Goal: Task Accomplishment & Management: Complete application form

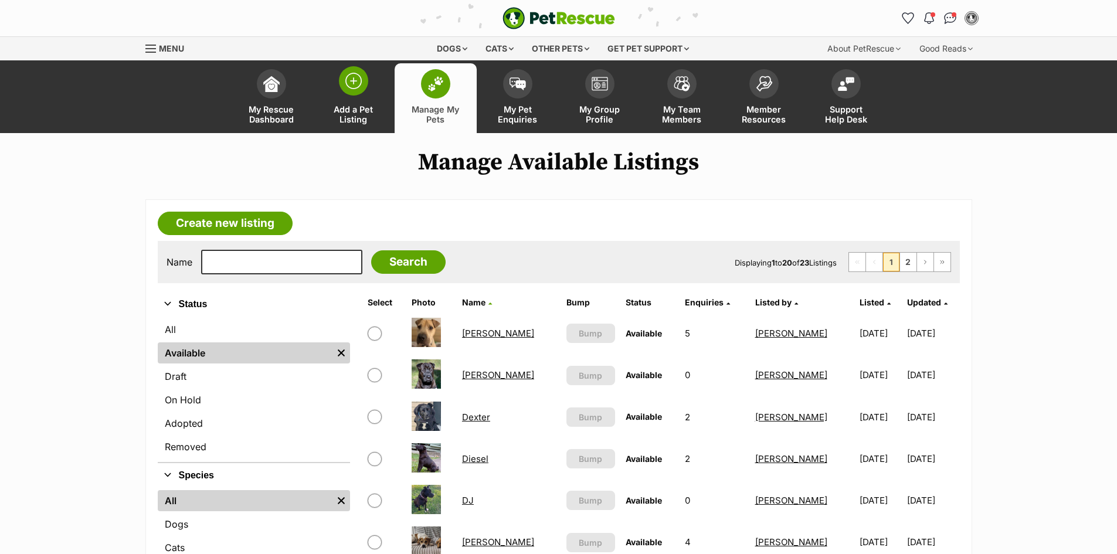
click at [352, 80] on img at bounding box center [353, 81] width 16 height 16
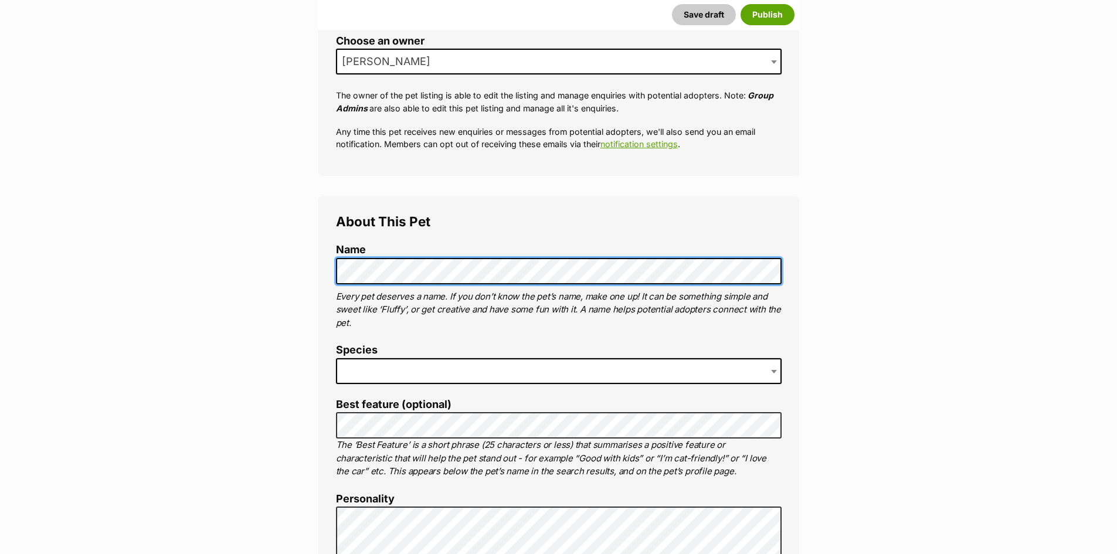
scroll to position [293, 0]
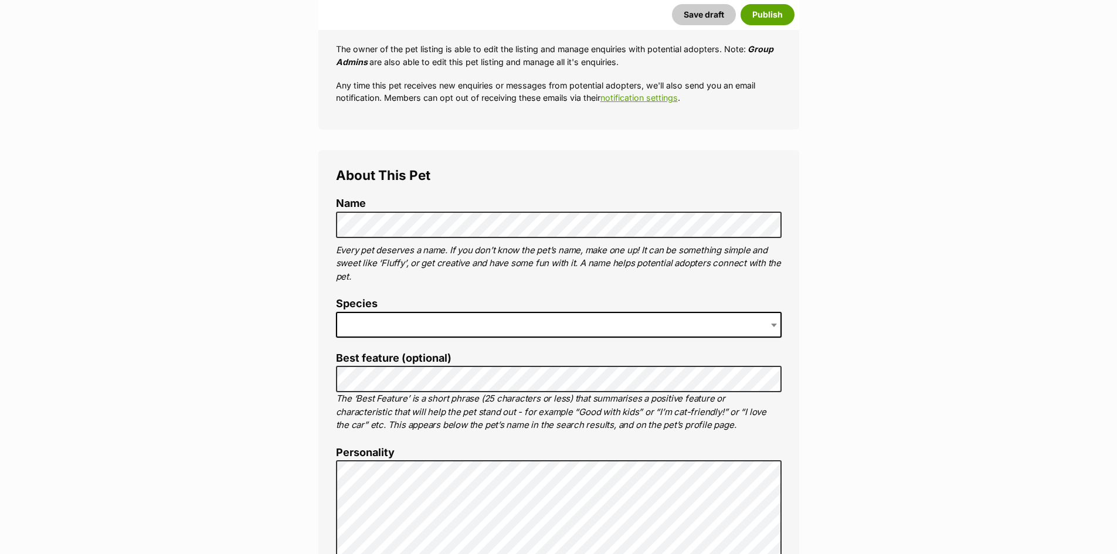
click at [407, 322] on span at bounding box center [558, 325] width 445 height 26
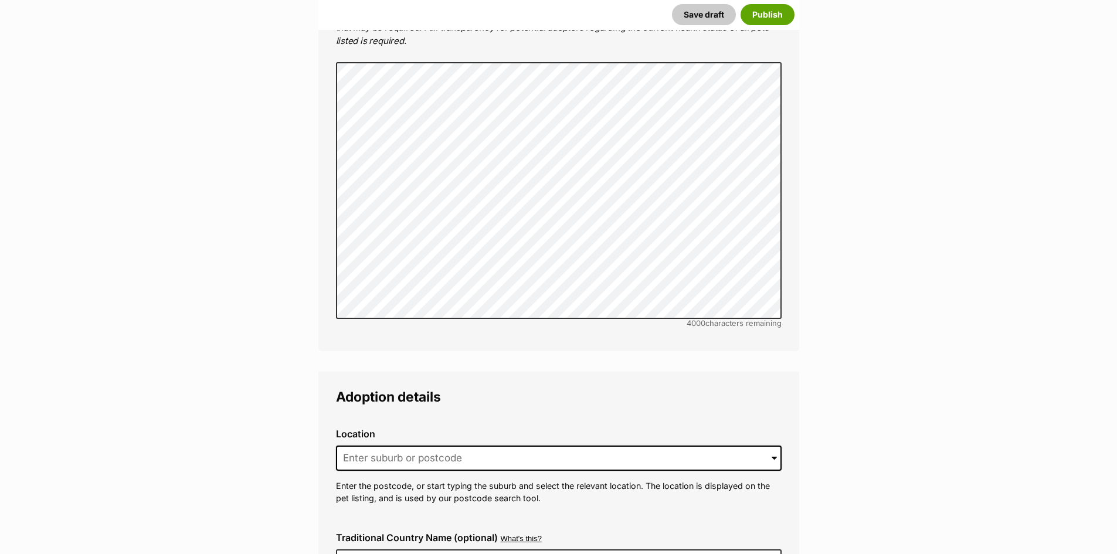
scroll to position [2462, 0]
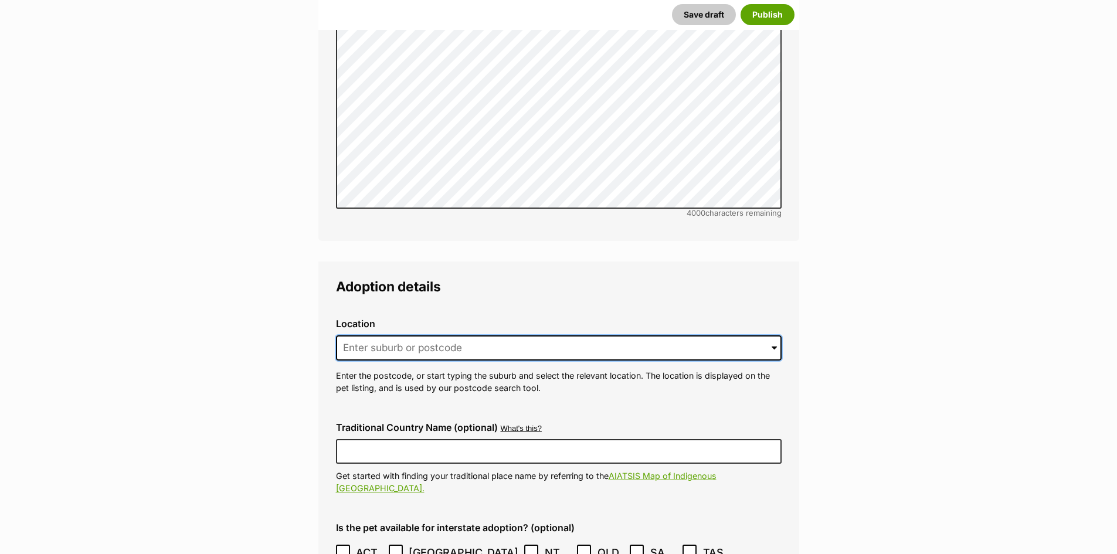
click at [553, 335] on input at bounding box center [558, 348] width 445 height 26
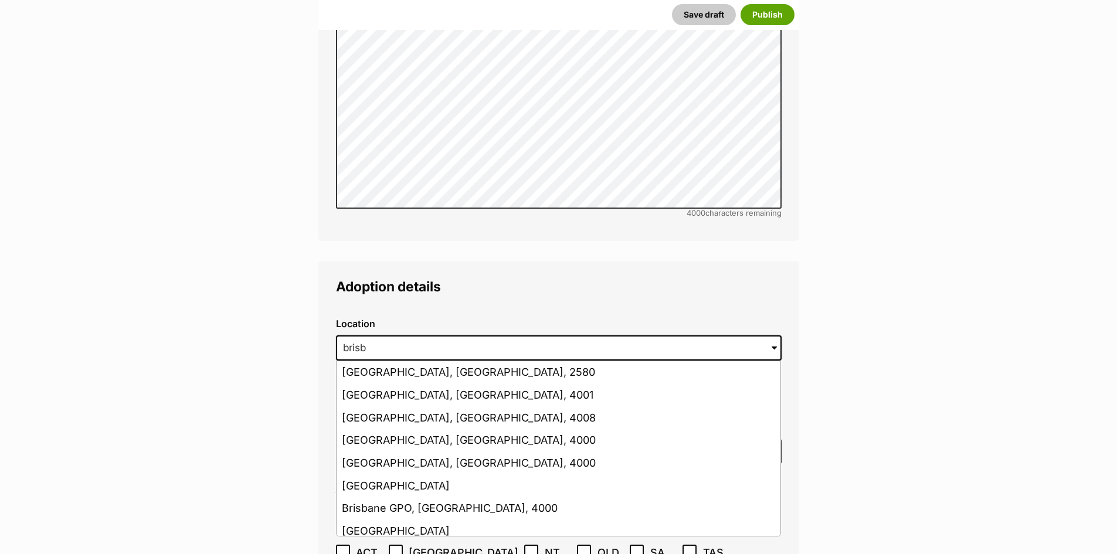
click at [457, 384] on li "Brisbane, Queensland, 4001" at bounding box center [558, 395] width 444 height 23
type input "Brisbane, Queensland, 4001"
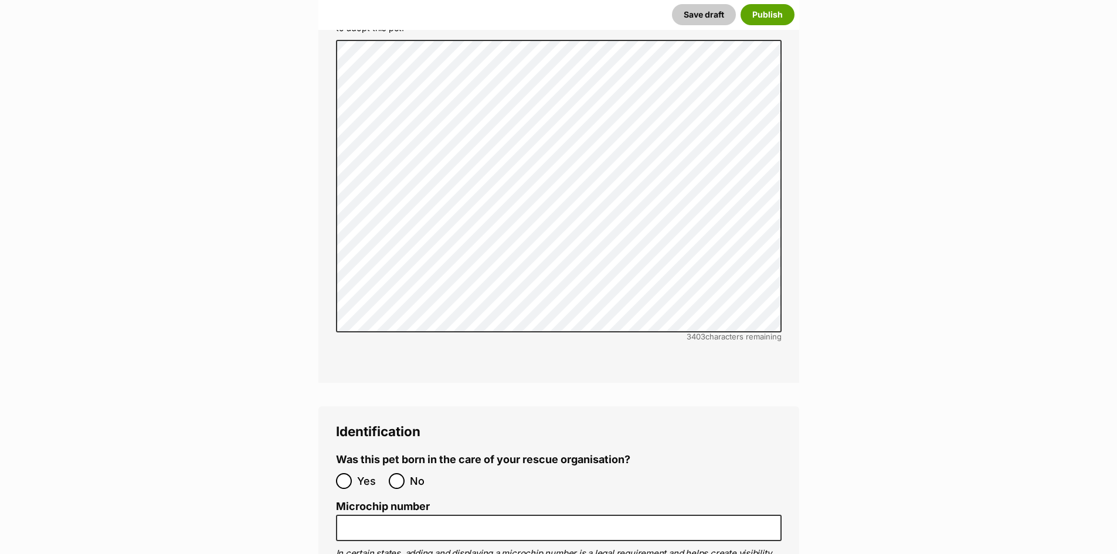
scroll to position [3458, 0]
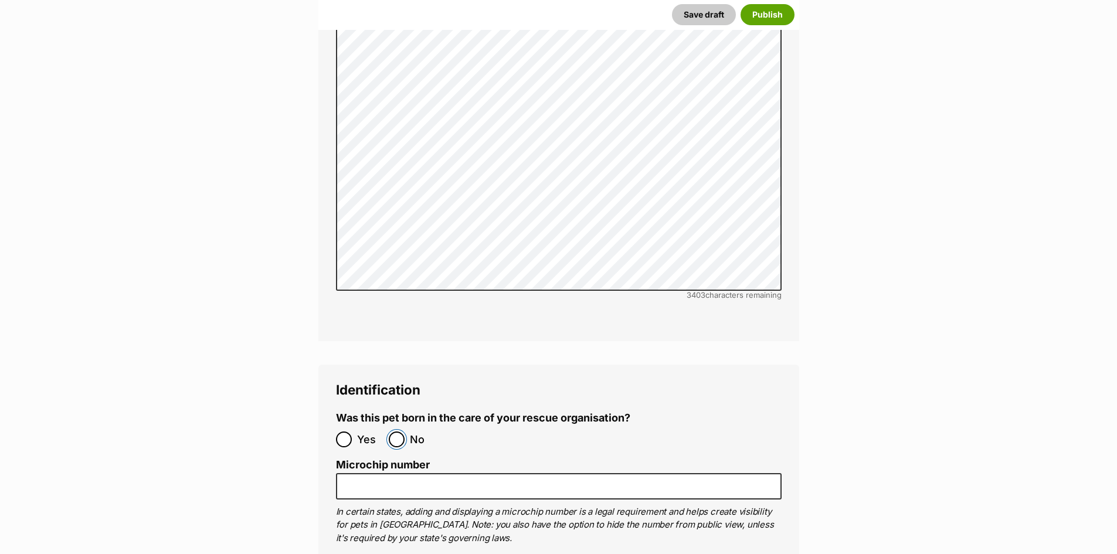
click at [397, 431] on input "No" at bounding box center [397, 439] width 16 height 16
radio input "true"
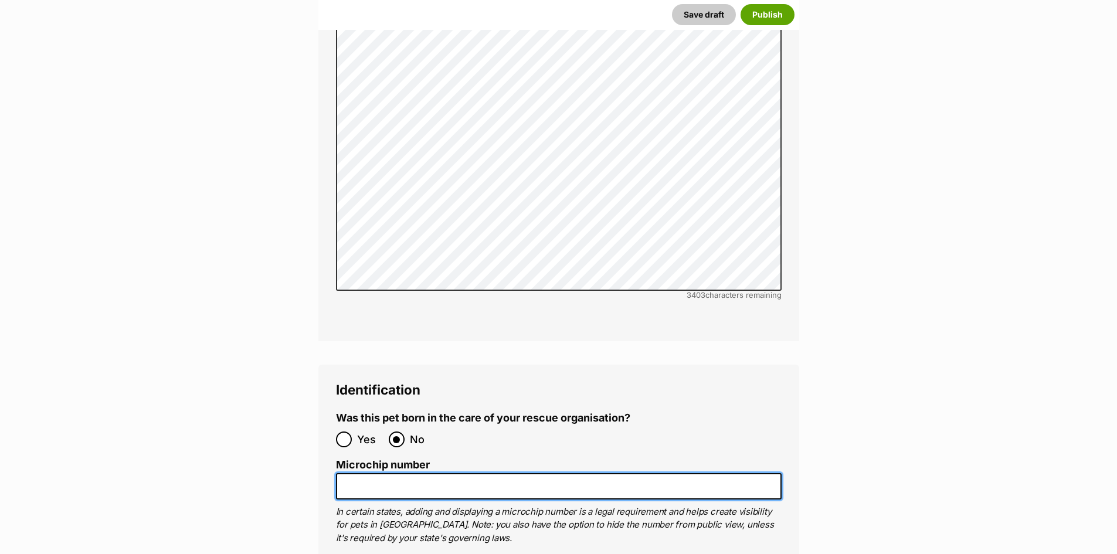
click at [378, 473] on input "Microchip number" at bounding box center [558, 486] width 445 height 26
paste input "900141000819188"
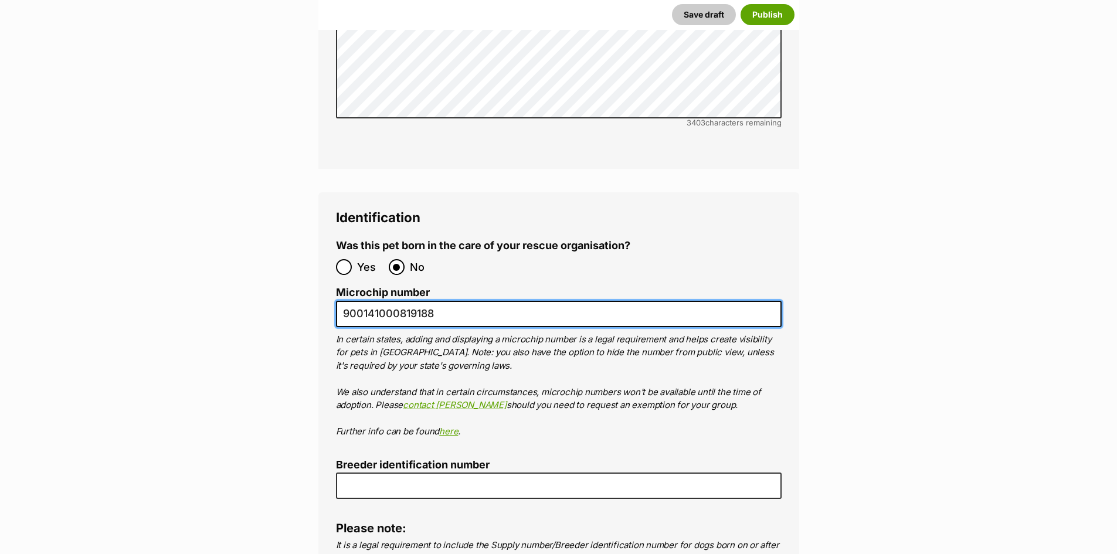
scroll to position [3692, 0]
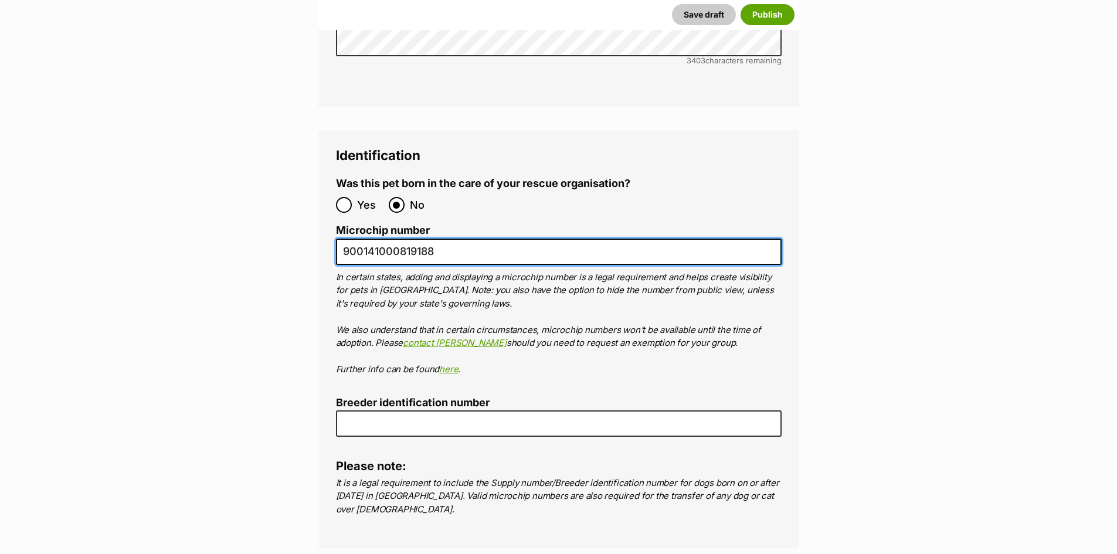
type input "900141000819188"
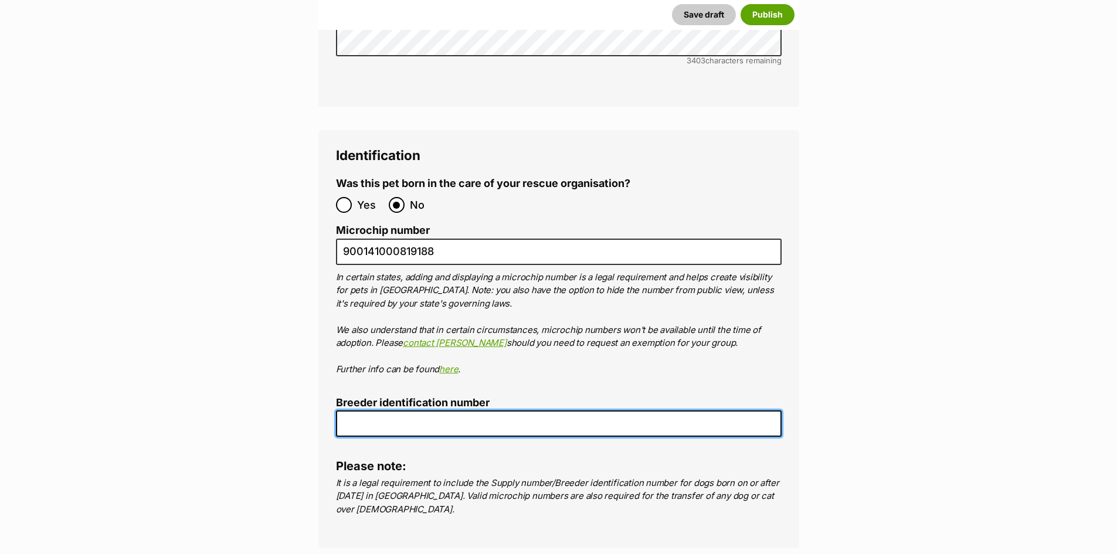
click at [469, 410] on input "Breeder identification number" at bounding box center [558, 423] width 445 height 26
type input "re243936"
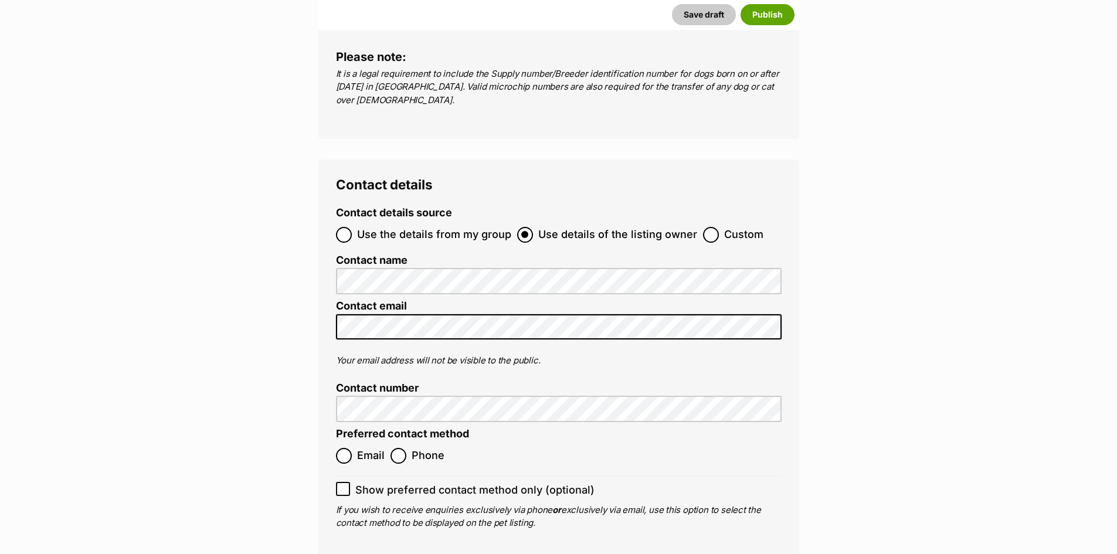
scroll to position [4103, 0]
click at [344, 447] on input "Email" at bounding box center [344, 455] width 16 height 16
radio input "true"
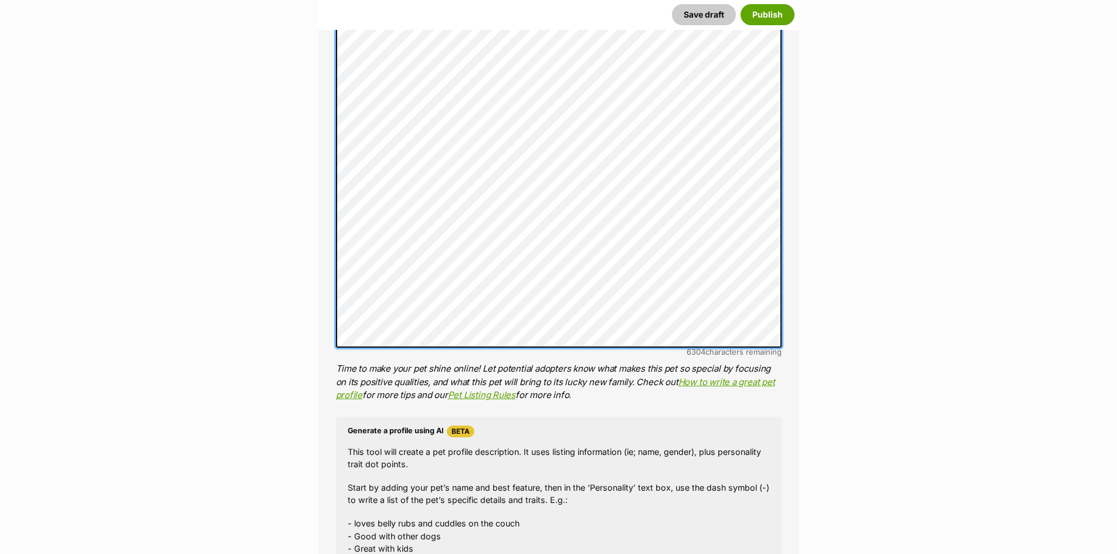
scroll to position [736, 0]
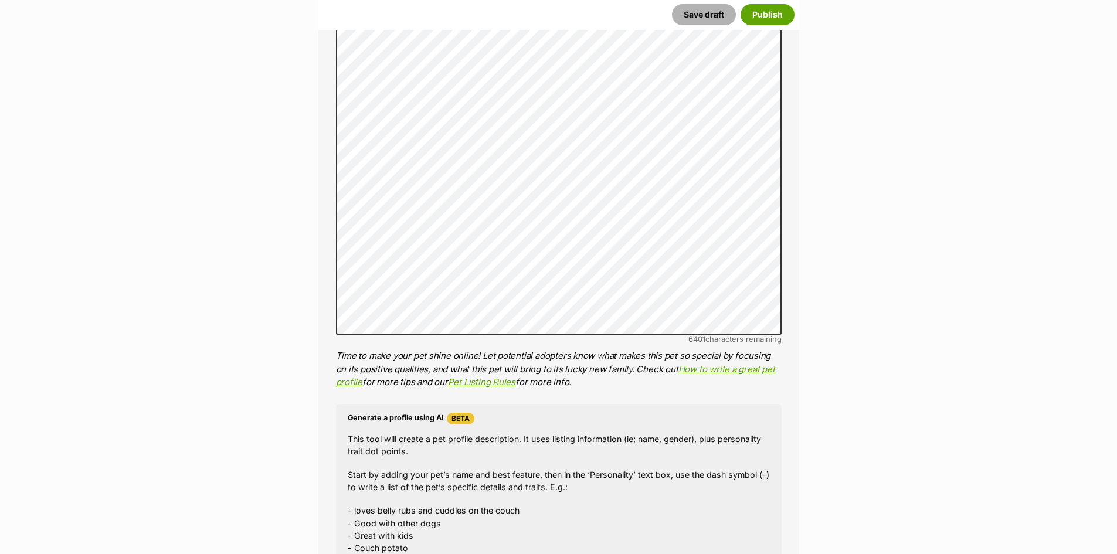
click at [704, 13] on button "Save draft" at bounding box center [704, 14] width 64 height 21
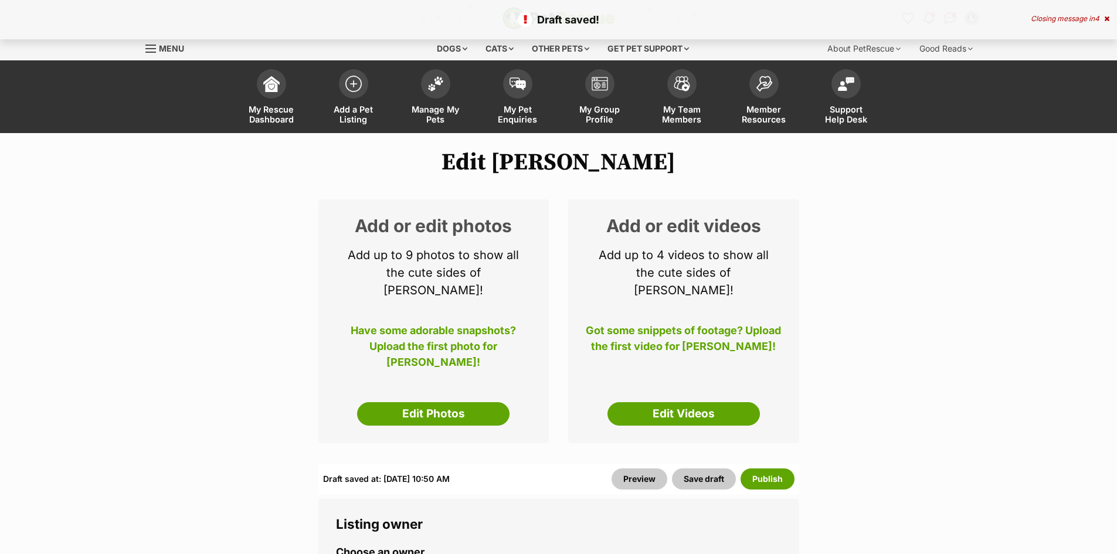
select select
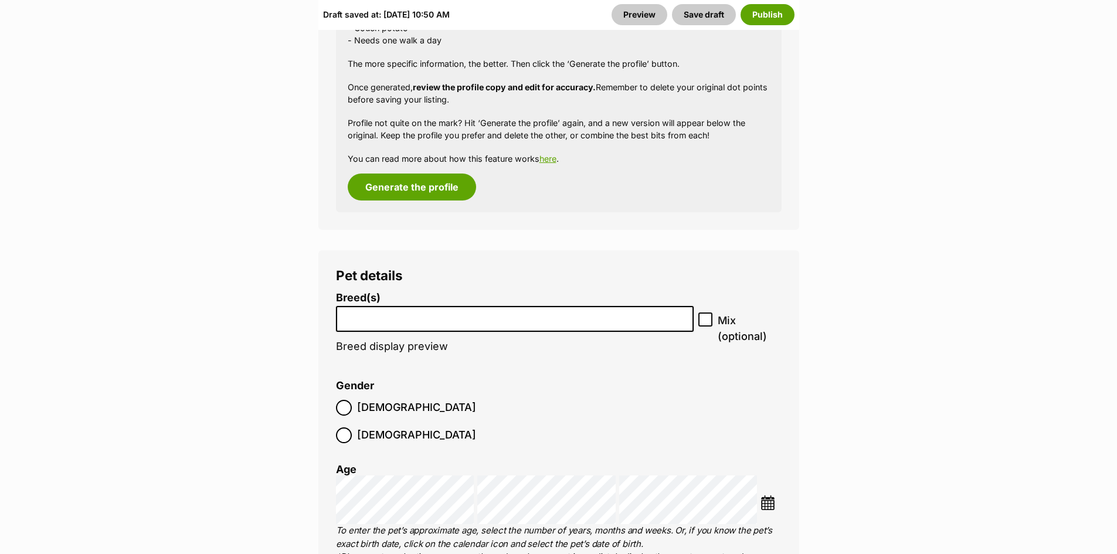
scroll to position [1524, 0]
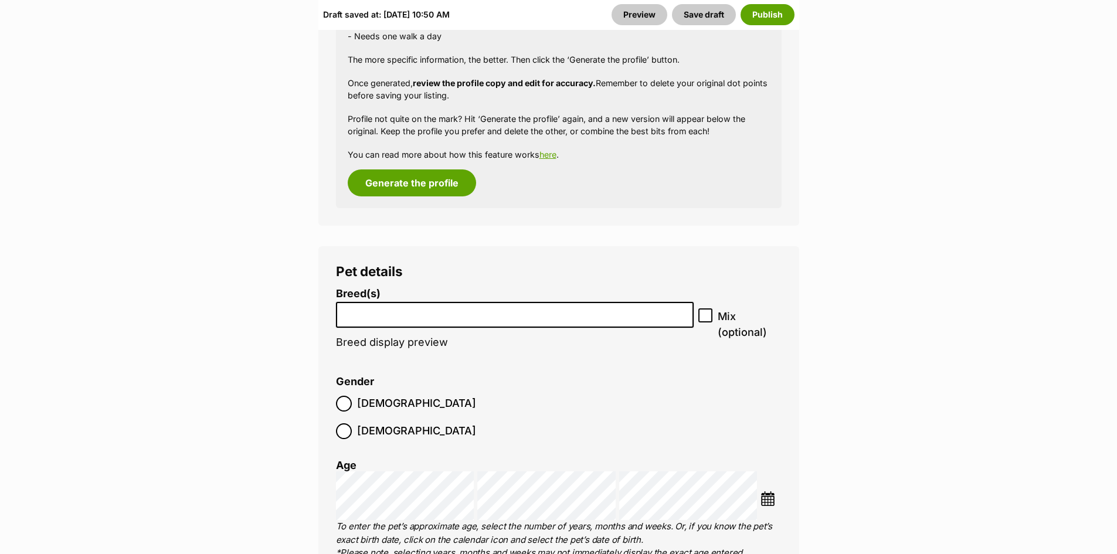
click at [392, 306] on input "search" at bounding box center [515, 312] width 350 height 12
type input "mix"
select select "252261"
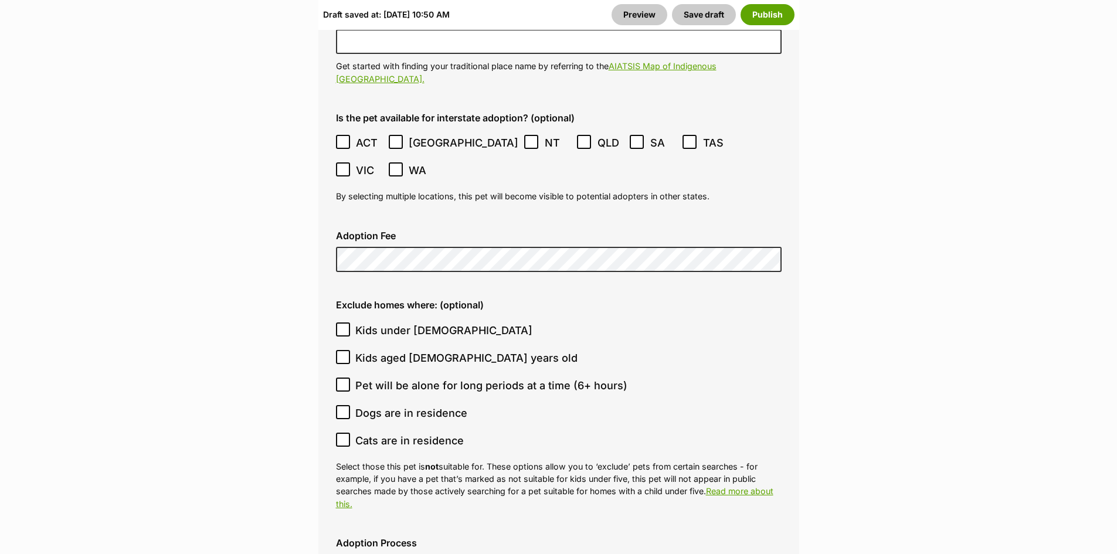
scroll to position [3224, 0]
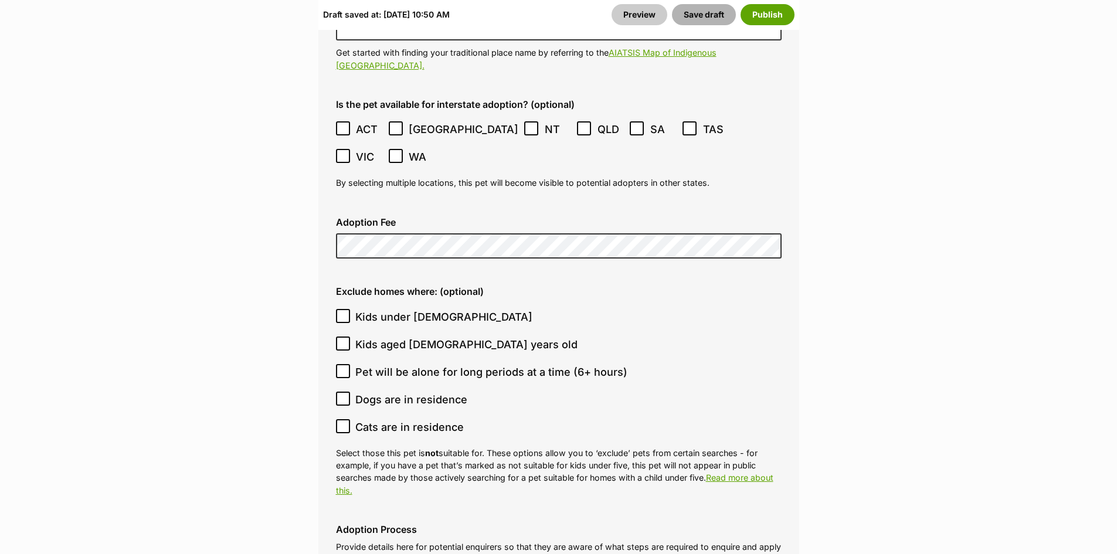
click at [713, 15] on button "Save draft" at bounding box center [704, 14] width 64 height 21
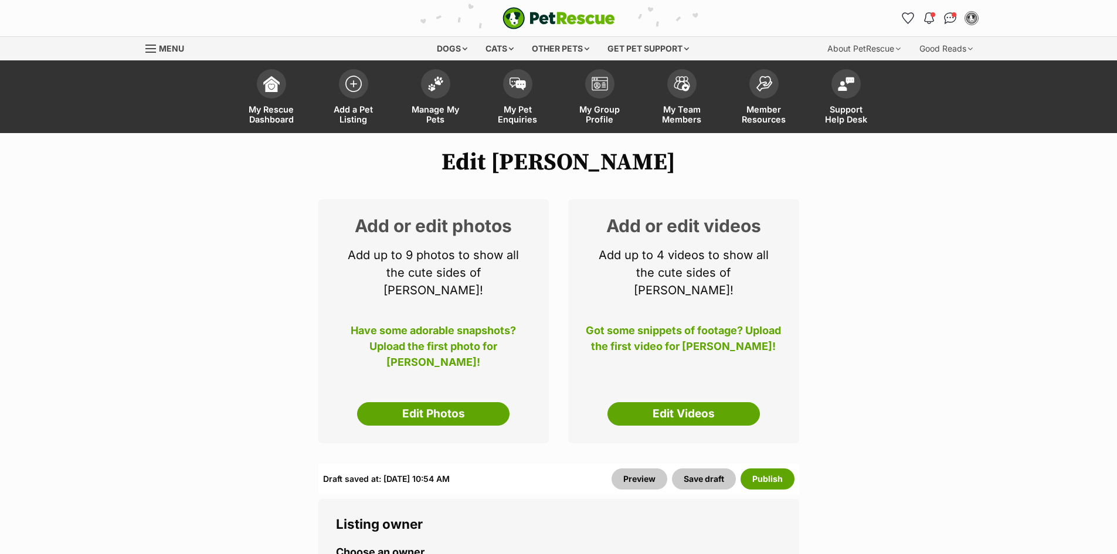
click at [645, 546] on label "Choose an owner" at bounding box center [558, 552] width 445 height 12
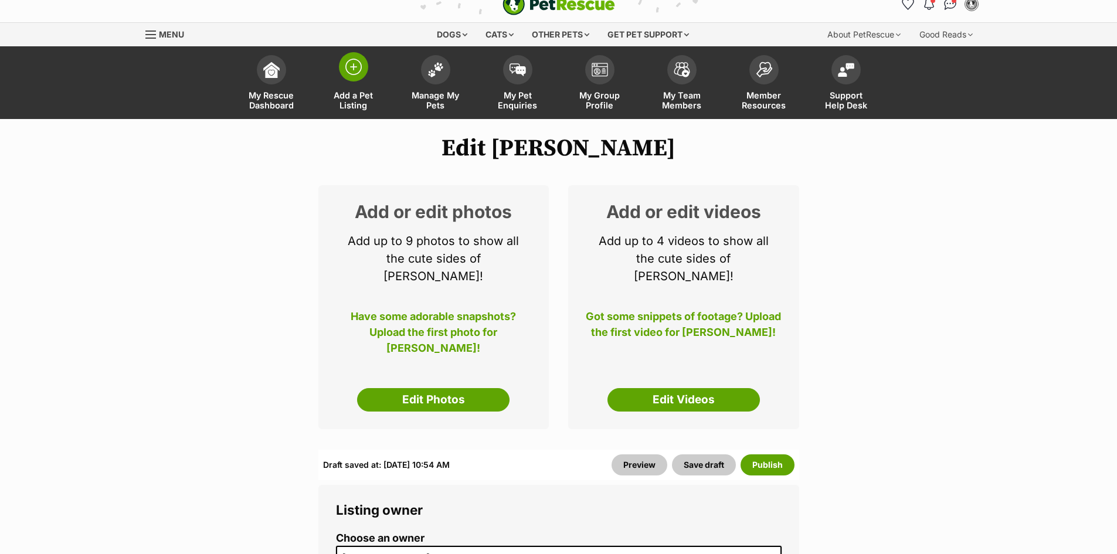
click at [357, 67] on img at bounding box center [353, 67] width 16 height 16
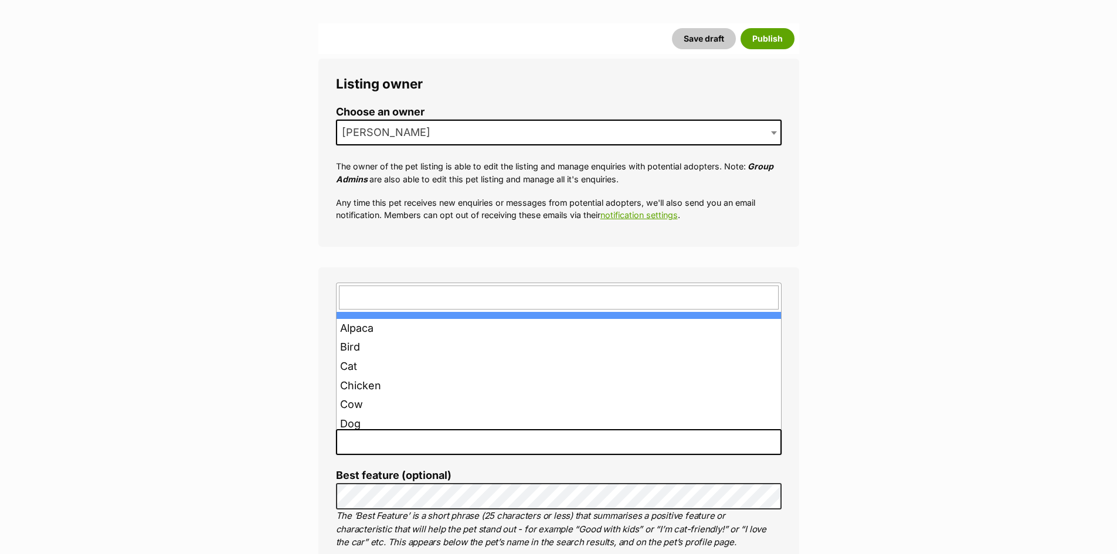
click at [426, 441] on span at bounding box center [558, 442] width 445 height 26
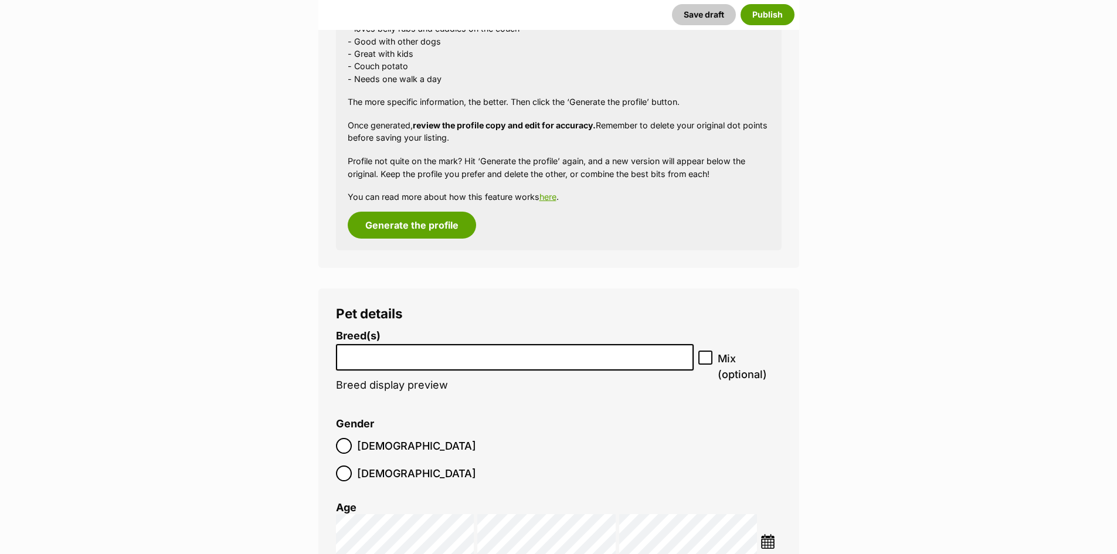
scroll to position [1247, 0]
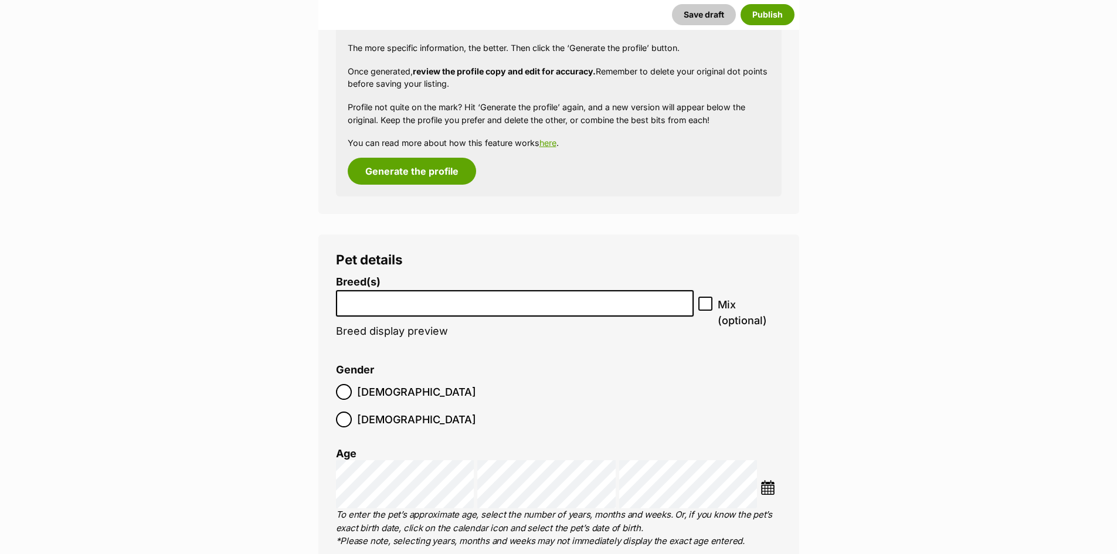
click at [462, 306] on input "search" at bounding box center [515, 300] width 350 height 12
type input "shar"
select select "366"
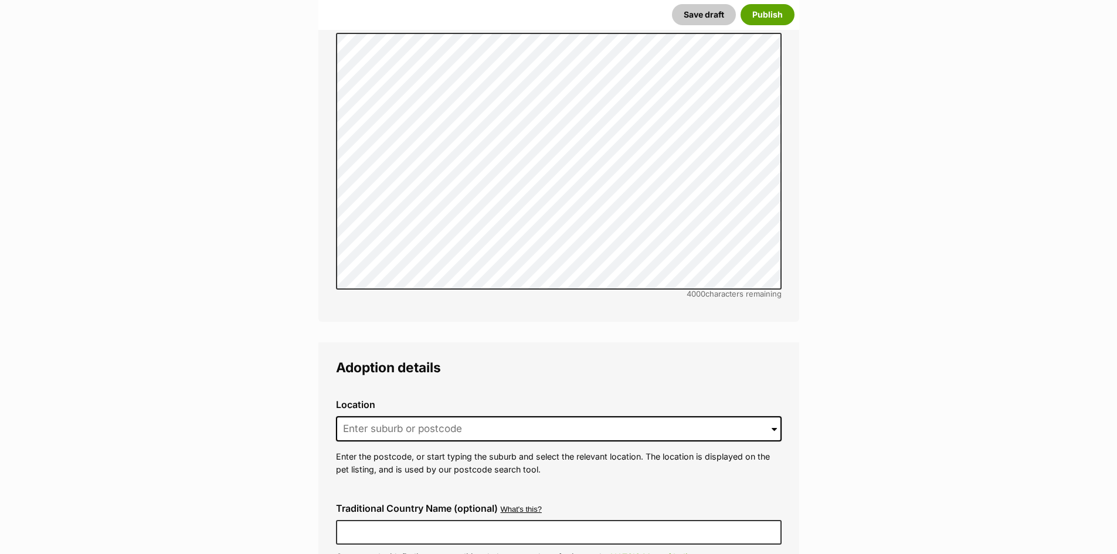
scroll to position [2478, 0]
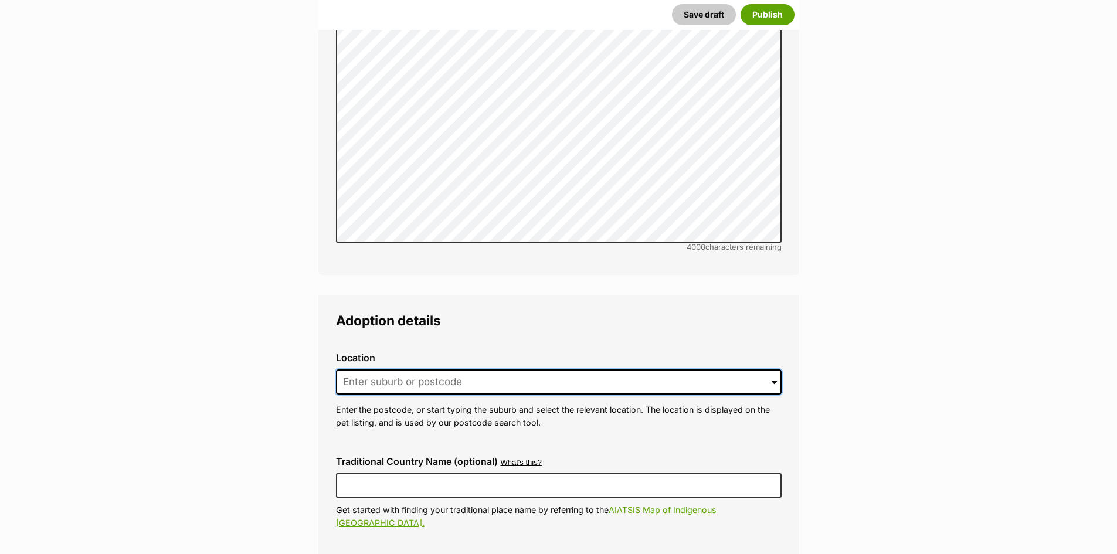
click at [455, 369] on input at bounding box center [558, 382] width 445 height 26
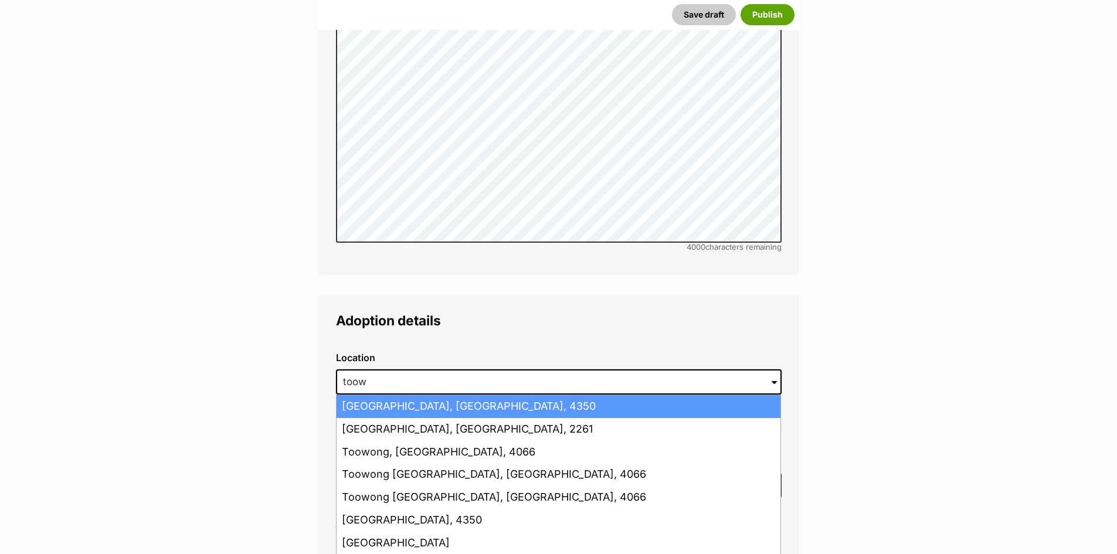
click at [441, 395] on li "Toowoomba, Queensland, 4350" at bounding box center [558, 406] width 444 height 23
type input "Toowoomba, Queensland, 4350"
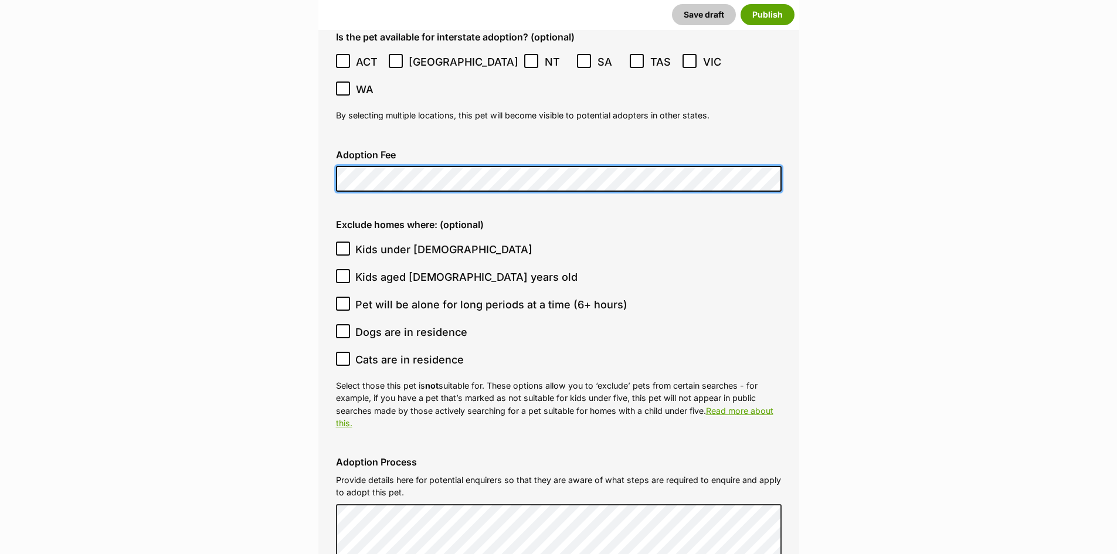
scroll to position [3006, 0]
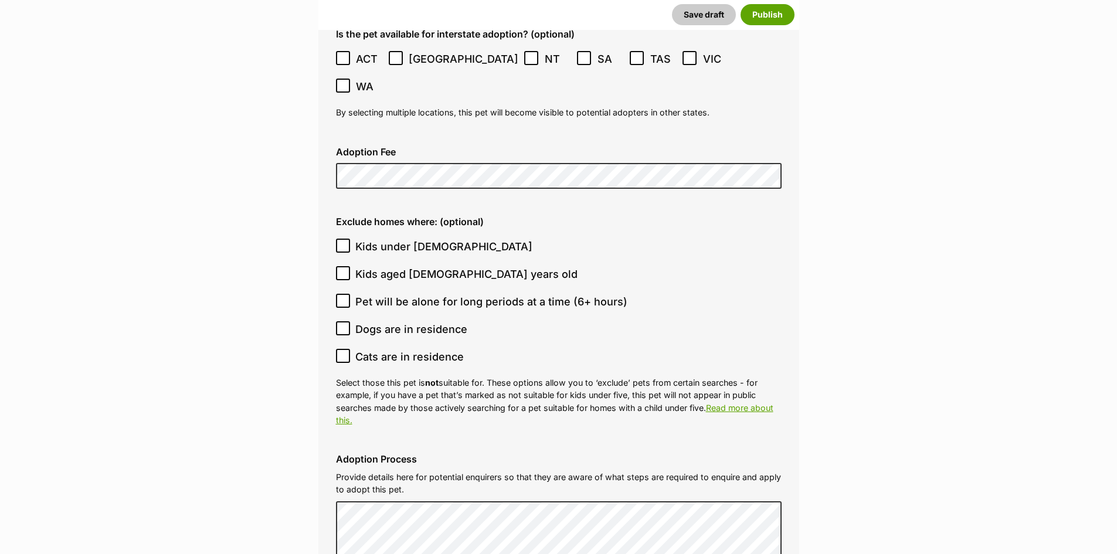
click at [341, 352] on icon at bounding box center [343, 356] width 8 height 8
click at [341, 349] on input "Cats are in residence" at bounding box center [343, 356] width 14 height 14
click at [341, 352] on icon at bounding box center [343, 356] width 8 height 8
click at [341, 349] on input "Cats are in residence" at bounding box center [343, 356] width 14 height 14
checkbox input "false"
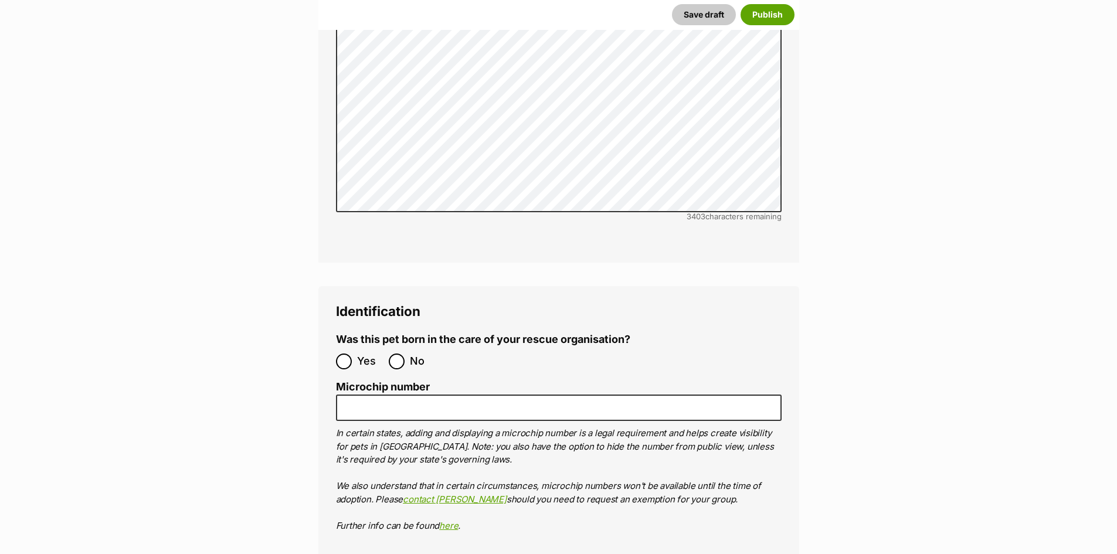
scroll to position [3650, 0]
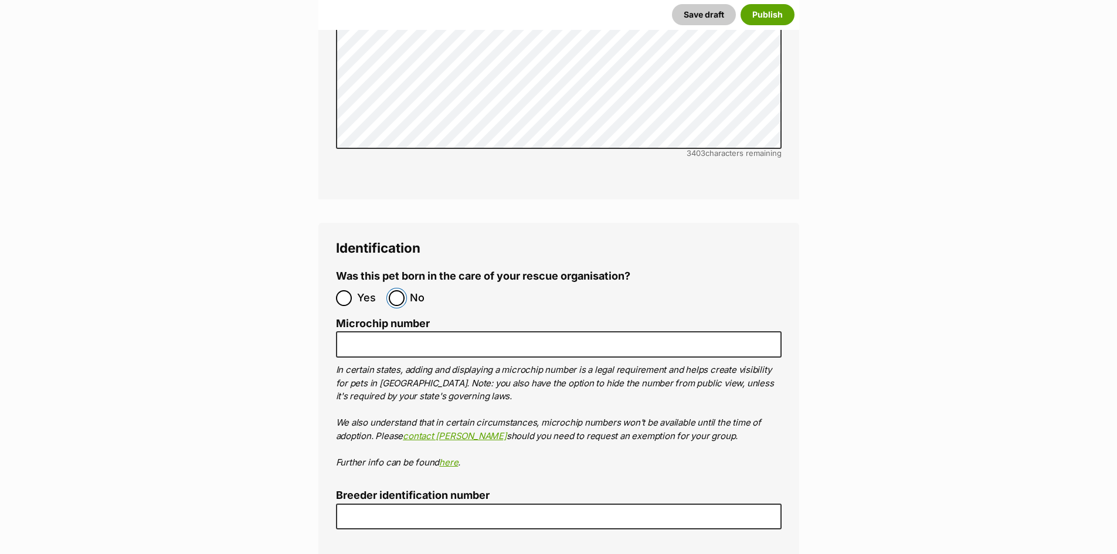
click at [396, 290] on input "No" at bounding box center [397, 298] width 16 height 16
radio input "true"
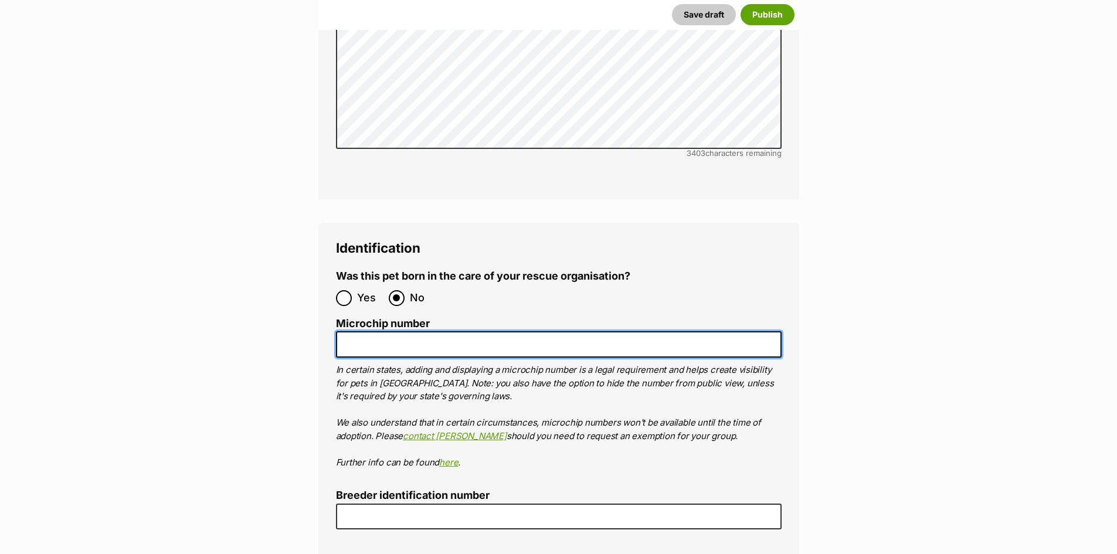
click at [400, 331] on input "Microchip number" at bounding box center [558, 344] width 445 height 26
paste input "953010007921216"
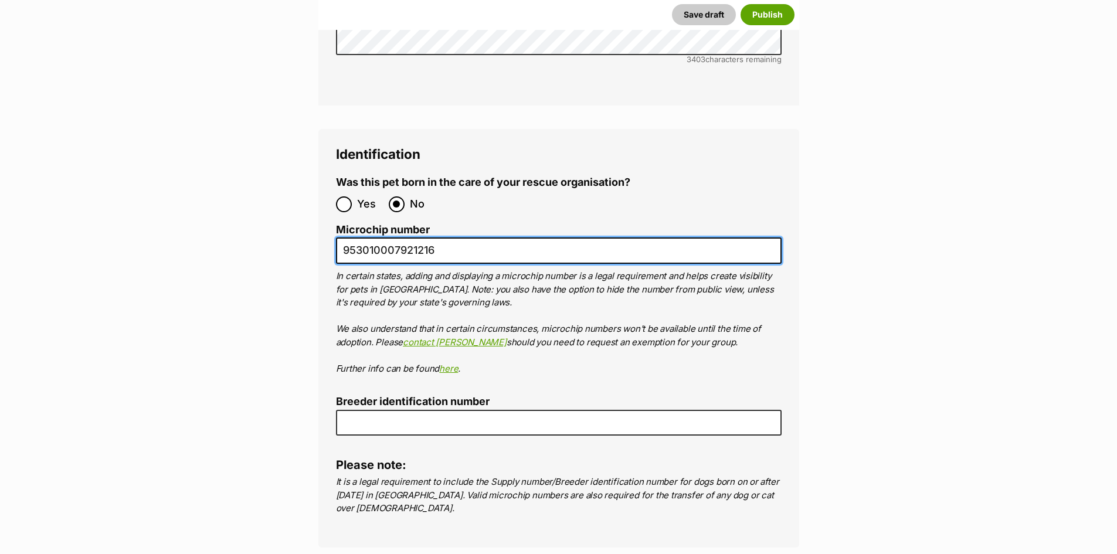
scroll to position [3767, 0]
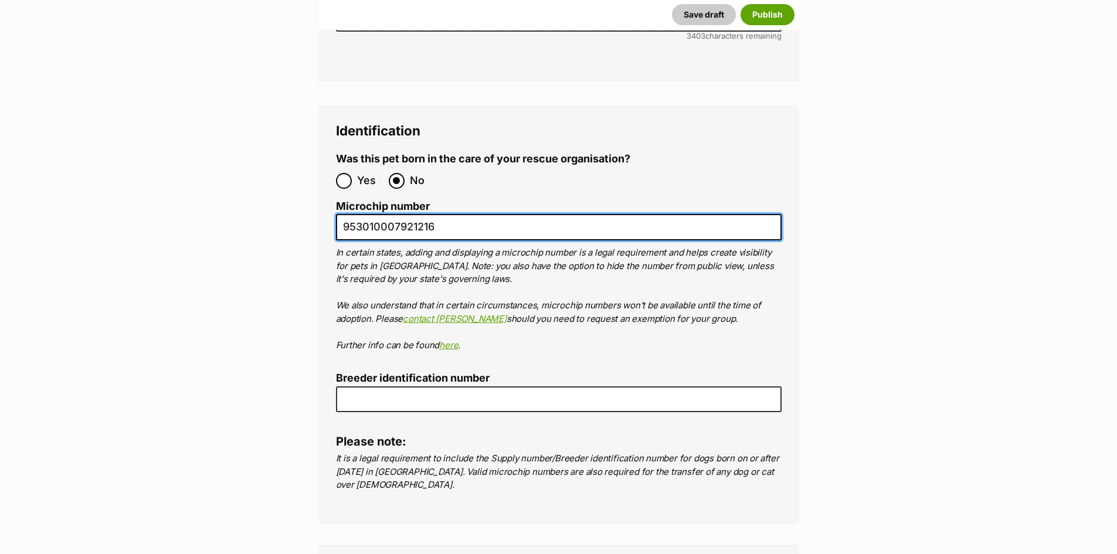
type input "953010007921216"
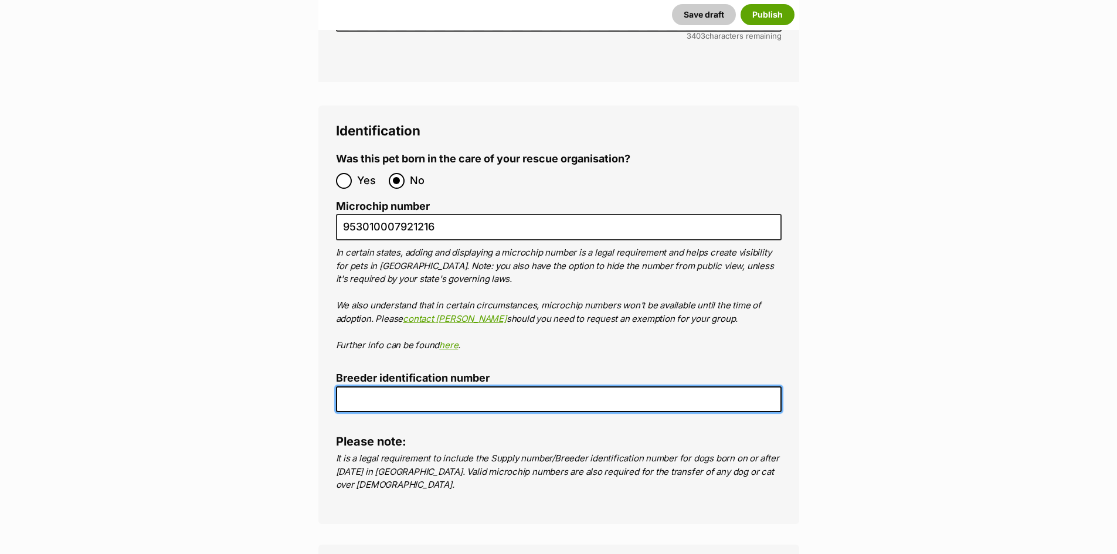
click at [439, 386] on input "Breeder identification number" at bounding box center [558, 399] width 445 height 26
type input "re243936"
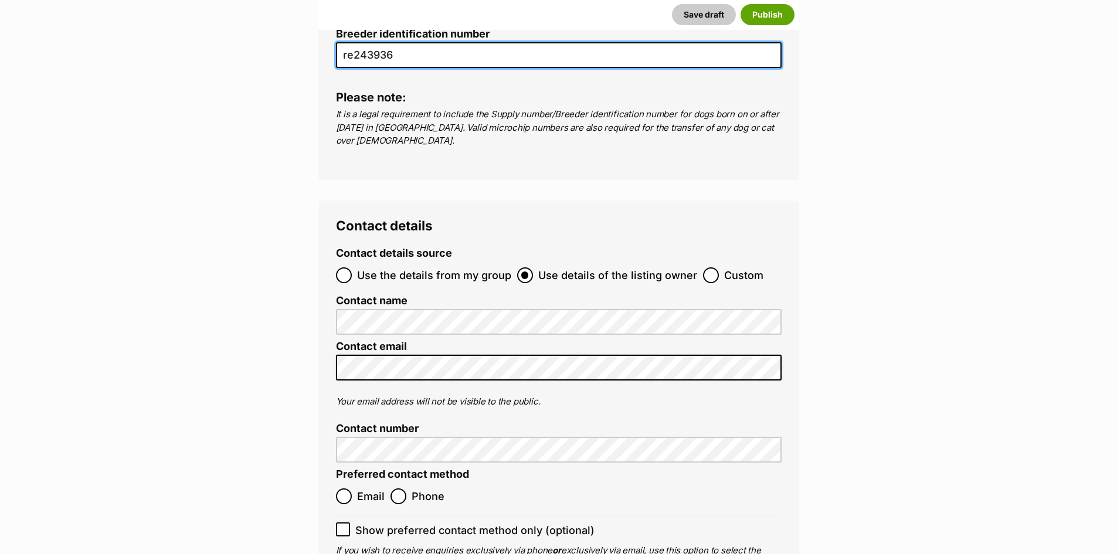
scroll to position [4119, 0]
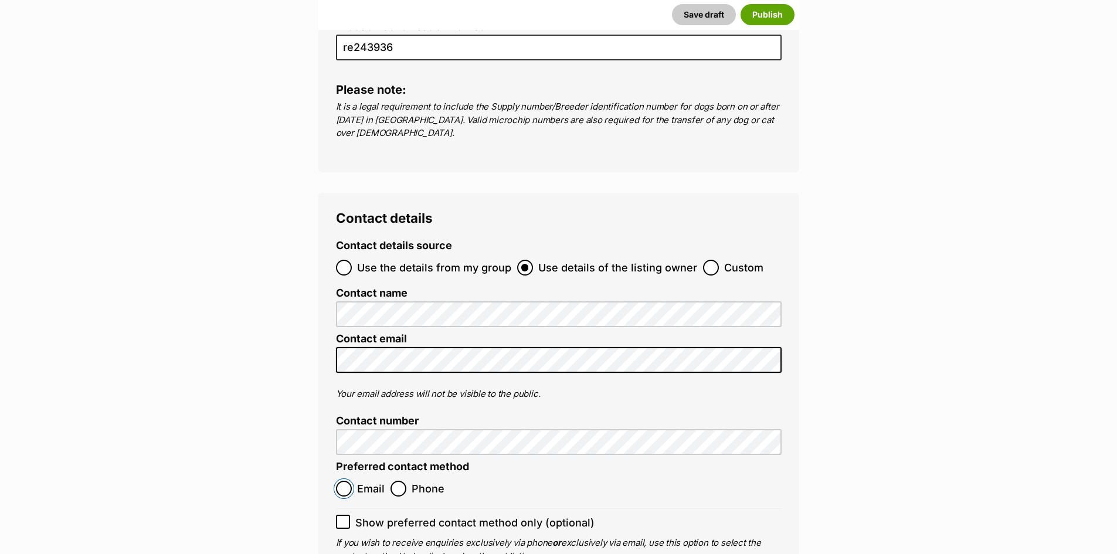
click at [346, 481] on input "Email" at bounding box center [344, 489] width 16 height 16
radio input "true"
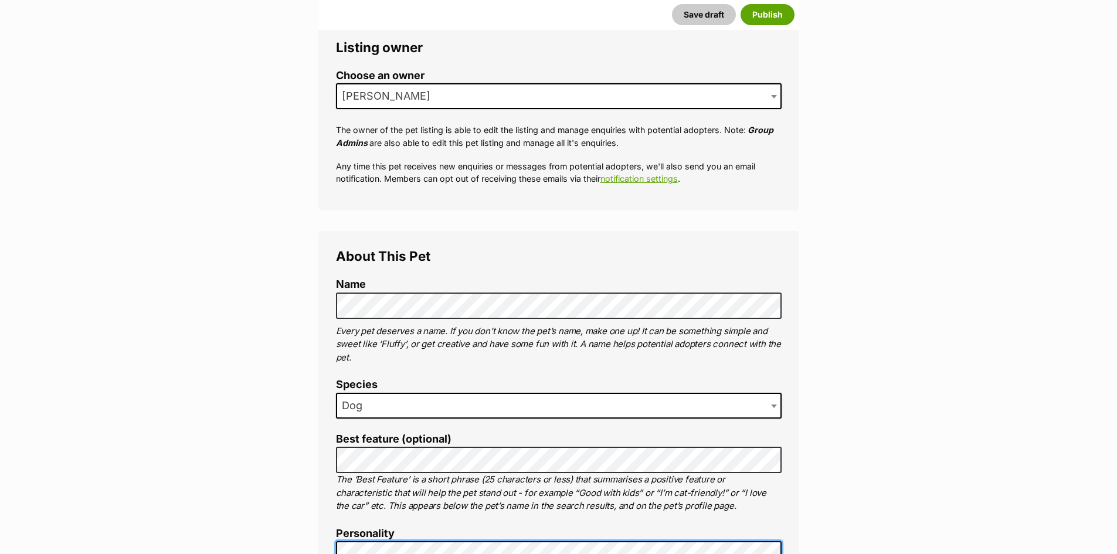
scroll to position [192, 0]
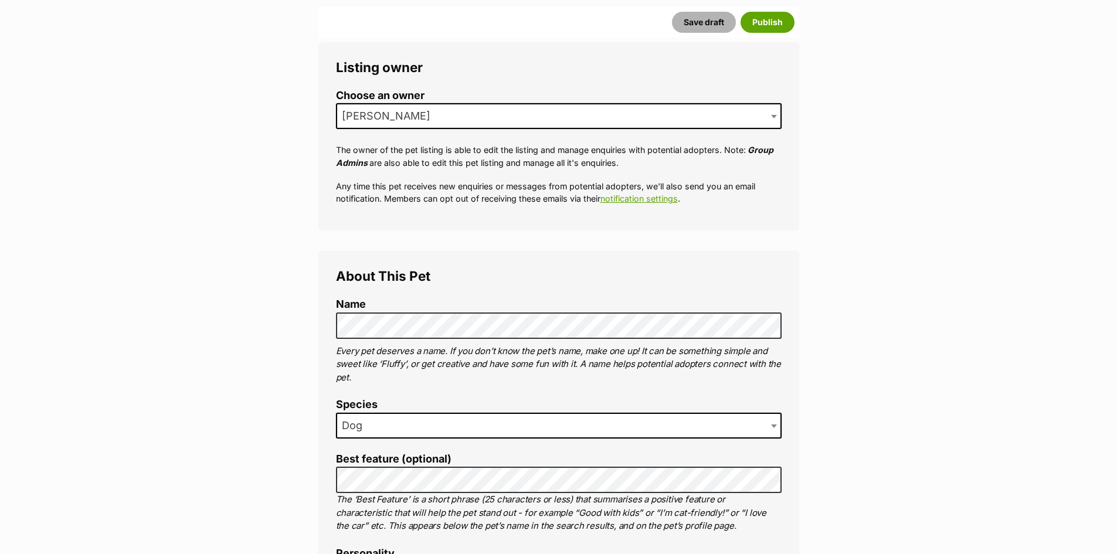
click at [698, 23] on button "Save draft" at bounding box center [704, 22] width 64 height 21
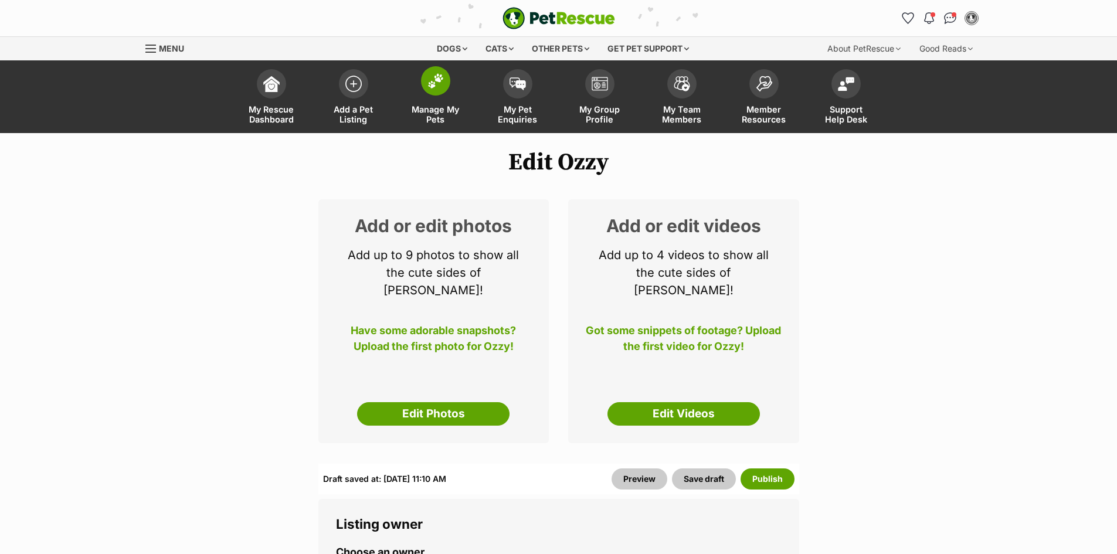
click at [438, 85] on img at bounding box center [435, 80] width 16 height 15
click at [434, 83] on img at bounding box center [435, 80] width 16 height 15
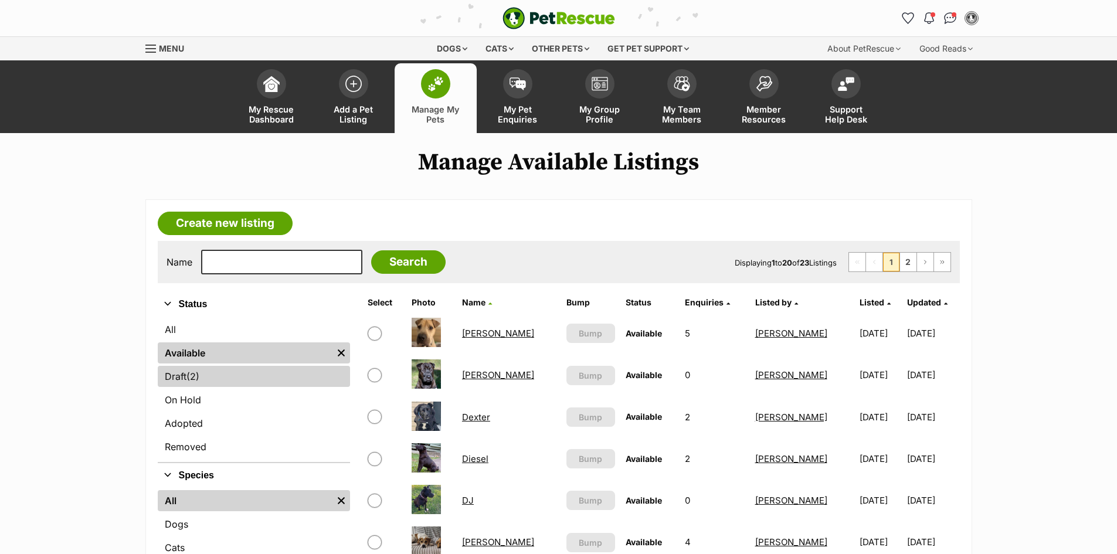
click at [183, 380] on link "Draft (2) Items" at bounding box center [254, 376] width 192 height 21
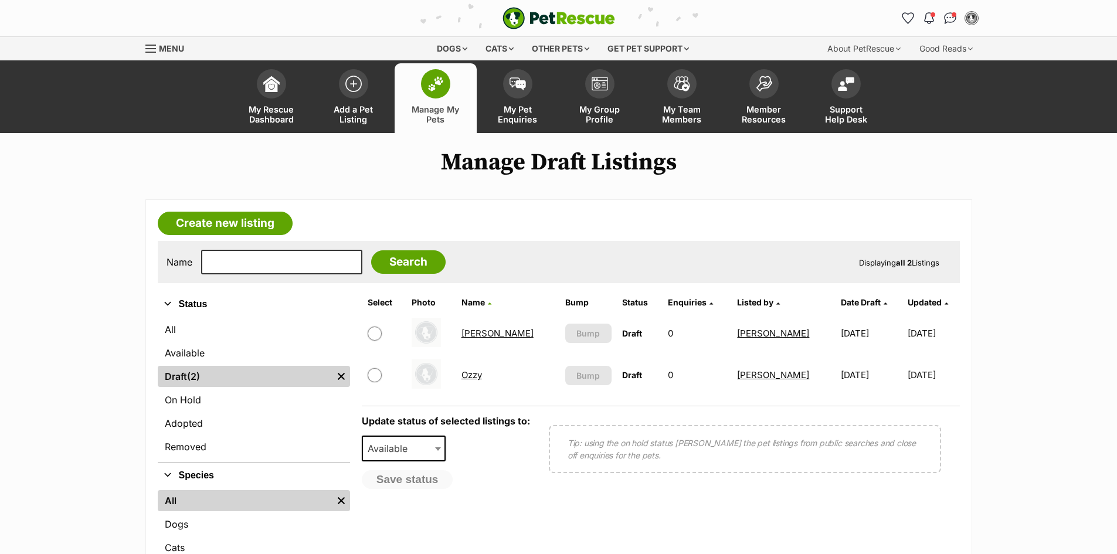
click at [480, 331] on link "[PERSON_NAME]" at bounding box center [497, 333] width 72 height 11
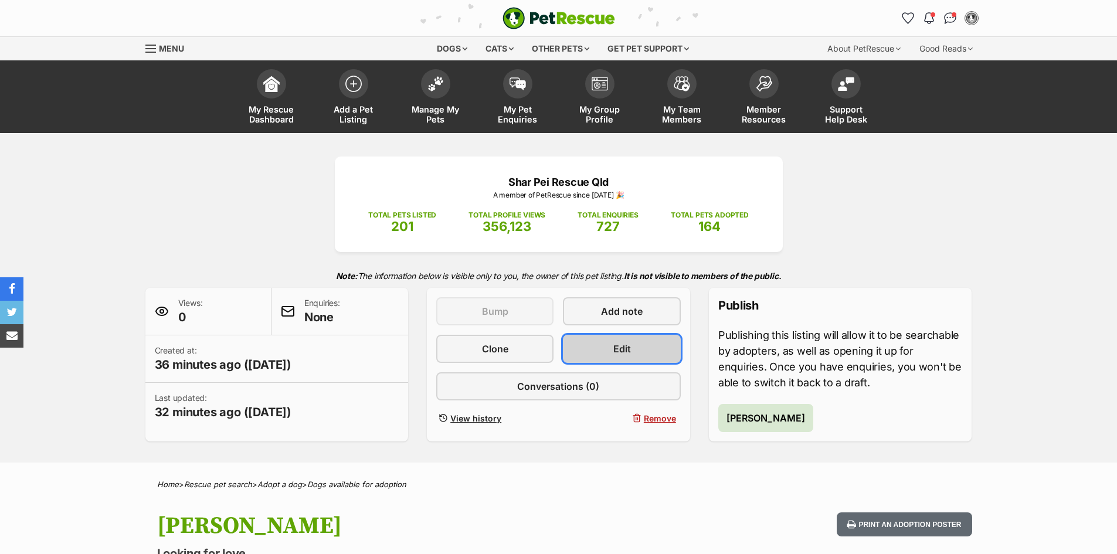
click at [603, 346] on link "Edit" at bounding box center [621, 349] width 117 height 28
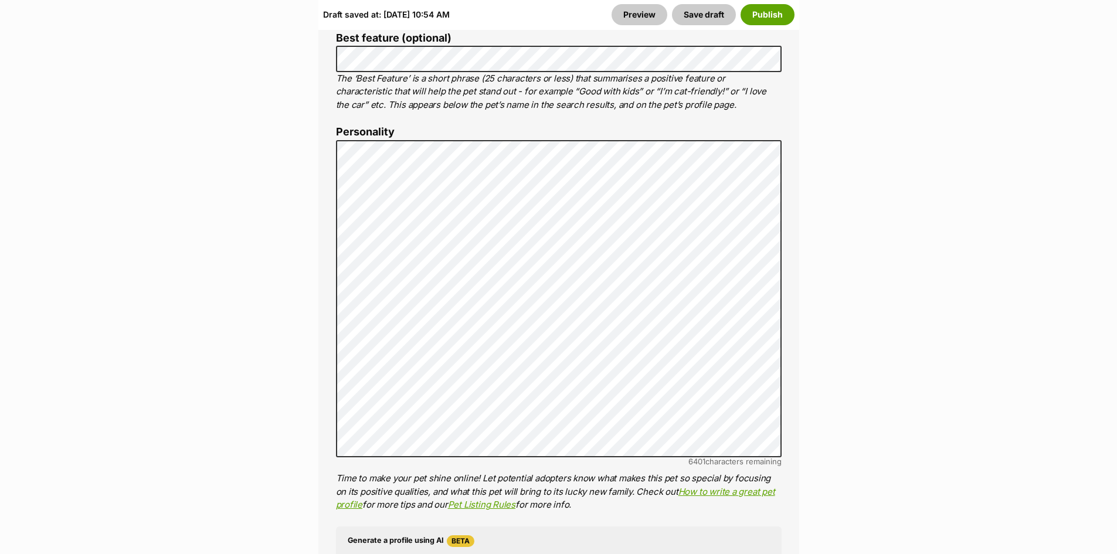
scroll to position [879, 0]
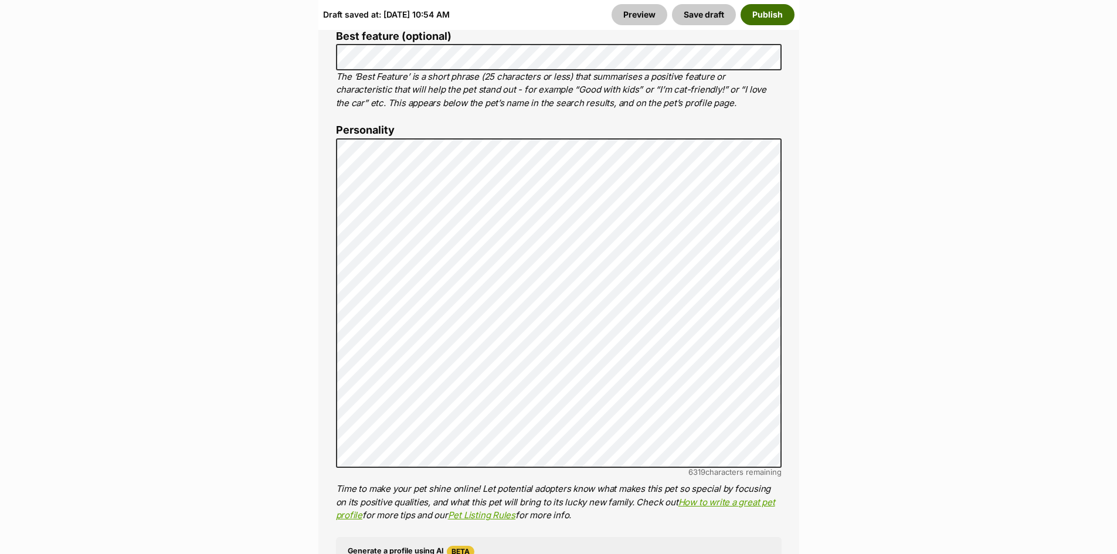
click at [783, 15] on button "Publish" at bounding box center [767, 14] width 54 height 21
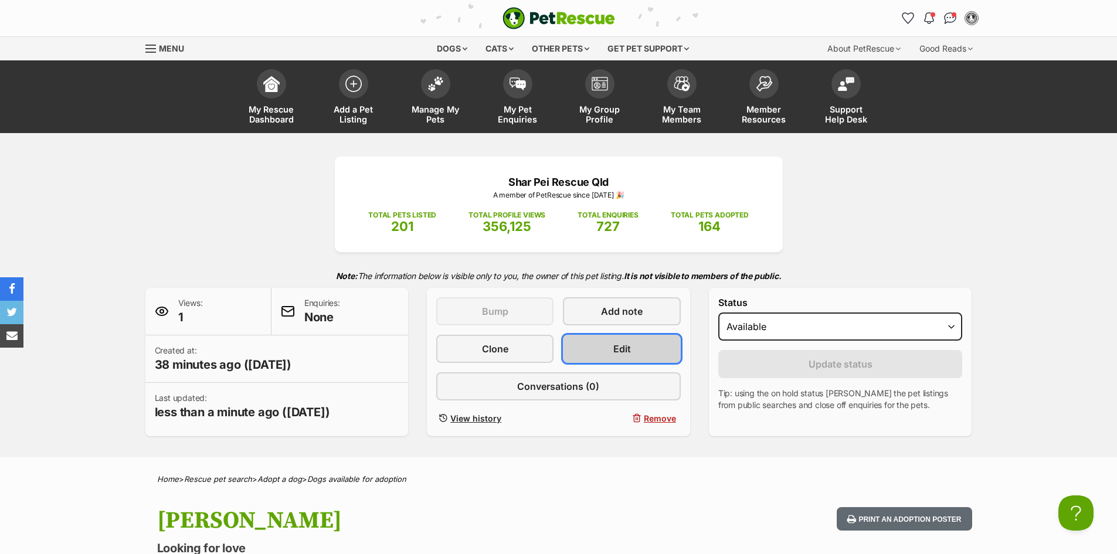
click at [655, 348] on link "Edit" at bounding box center [621, 349] width 117 height 28
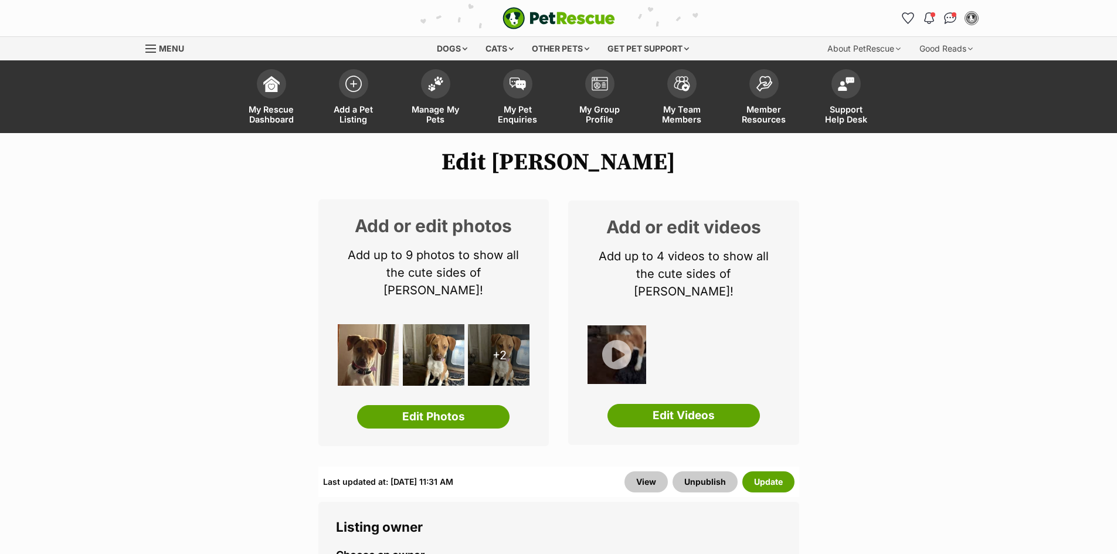
click at [443, 405] on link "Edit Photos" at bounding box center [433, 416] width 152 height 23
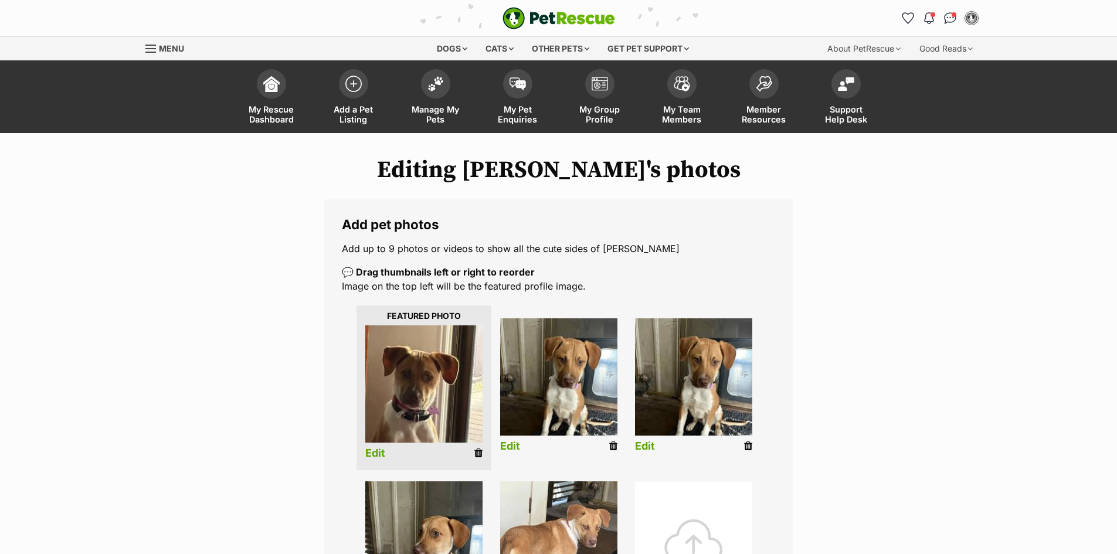
click at [373, 455] on link "Edit" at bounding box center [375, 453] width 20 height 12
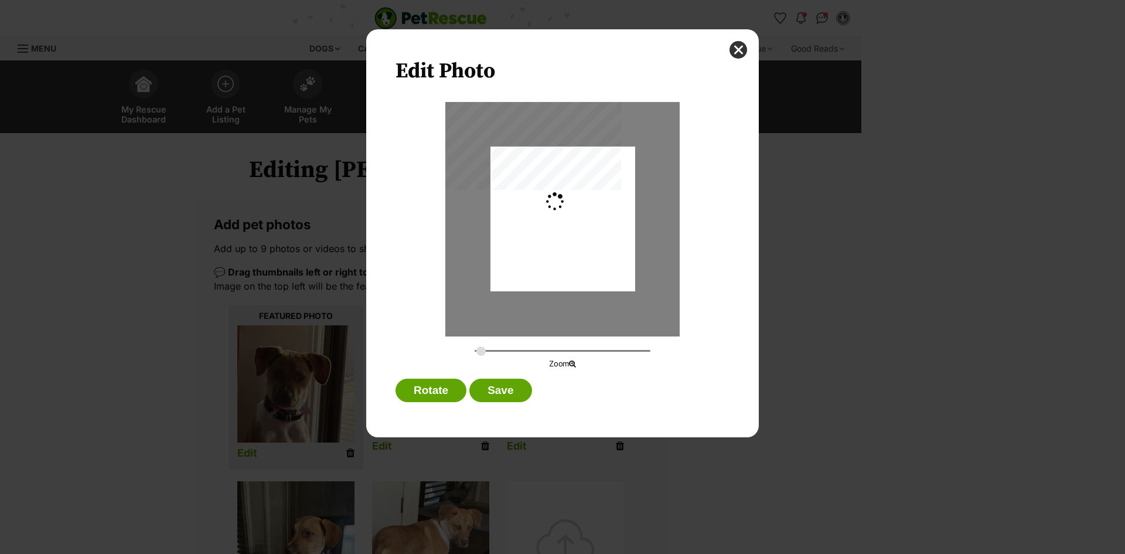
type input "0.2744"
drag, startPoint x: 547, startPoint y: 282, endPoint x: 544, endPoint y: 275, distance: 7.6
click at [544, 275] on div "Dialog Window - Close (Press escape to close)" at bounding box center [563, 211] width 145 height 193
click at [505, 388] on button "Save" at bounding box center [500, 390] width 62 height 23
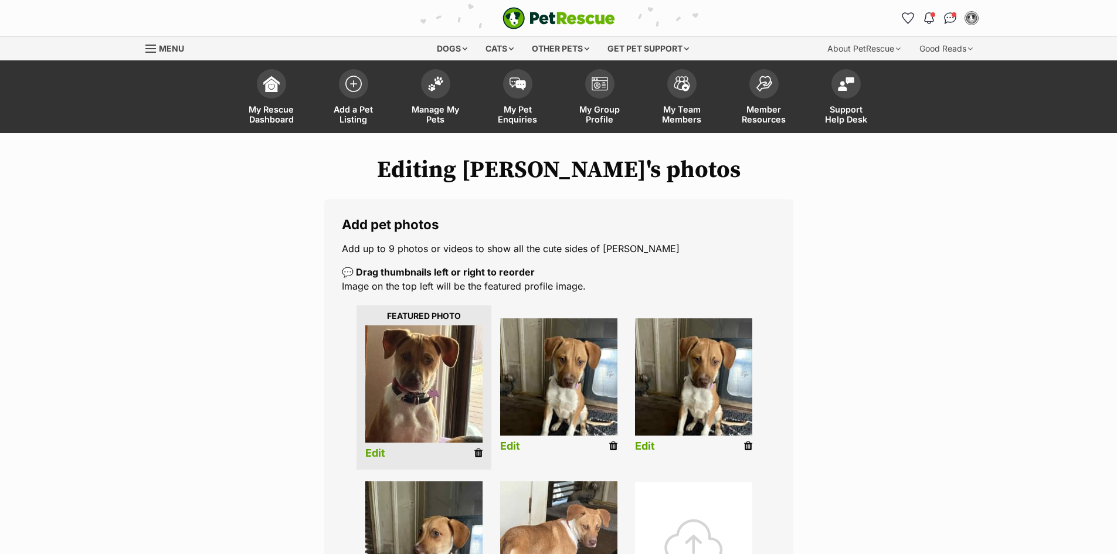
click at [505, 444] on link "Edit" at bounding box center [510, 446] width 20 height 12
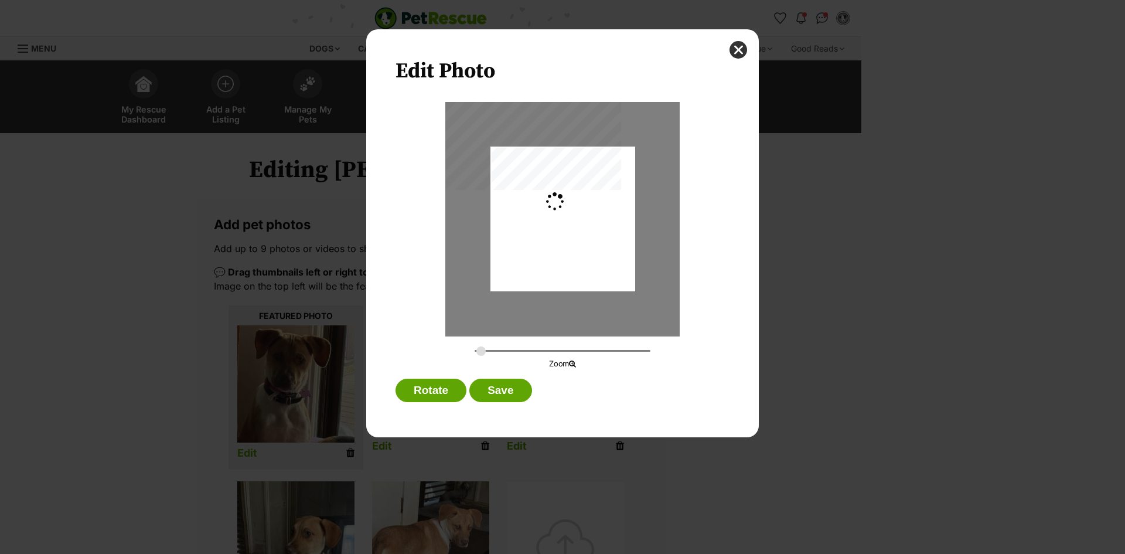
type input "0.2744"
click at [609, 268] on div "Dialog Window - Close (Press escape to close)" at bounding box center [563, 223] width 145 height 193
click at [503, 389] on button "Save" at bounding box center [500, 390] width 62 height 23
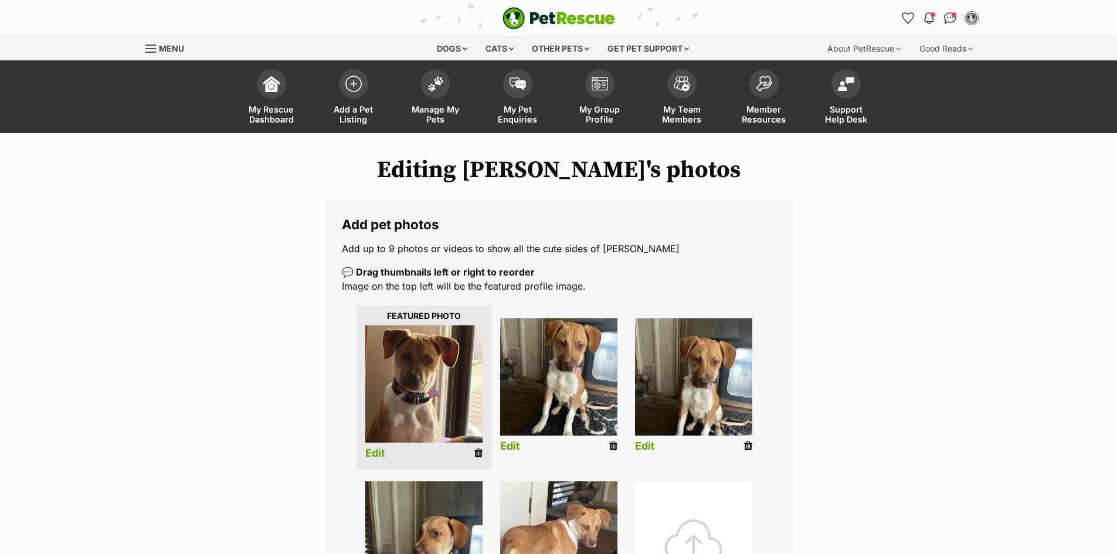
click at [747, 445] on icon at bounding box center [748, 446] width 8 height 11
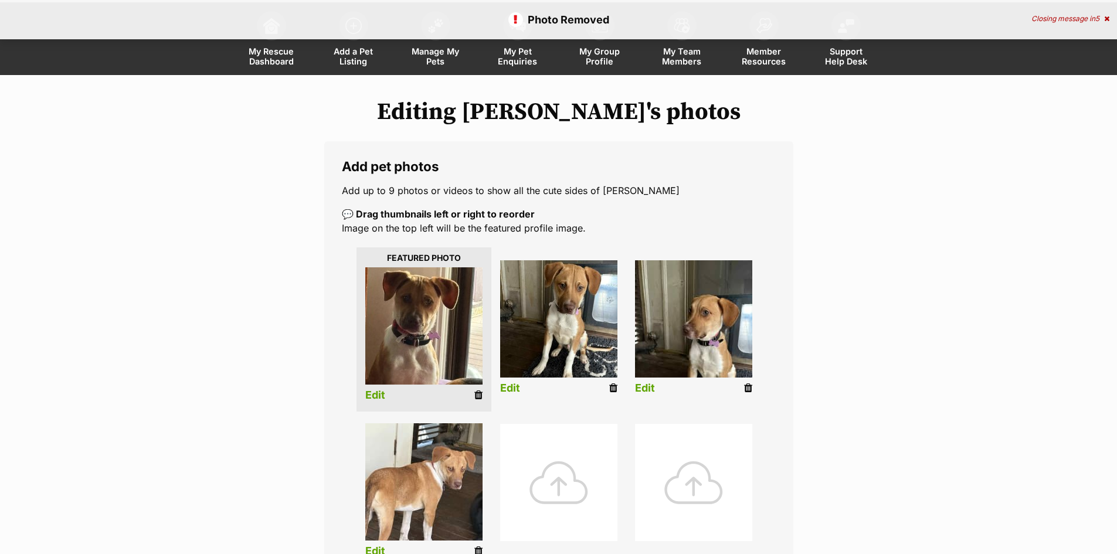
scroll to position [59, 0]
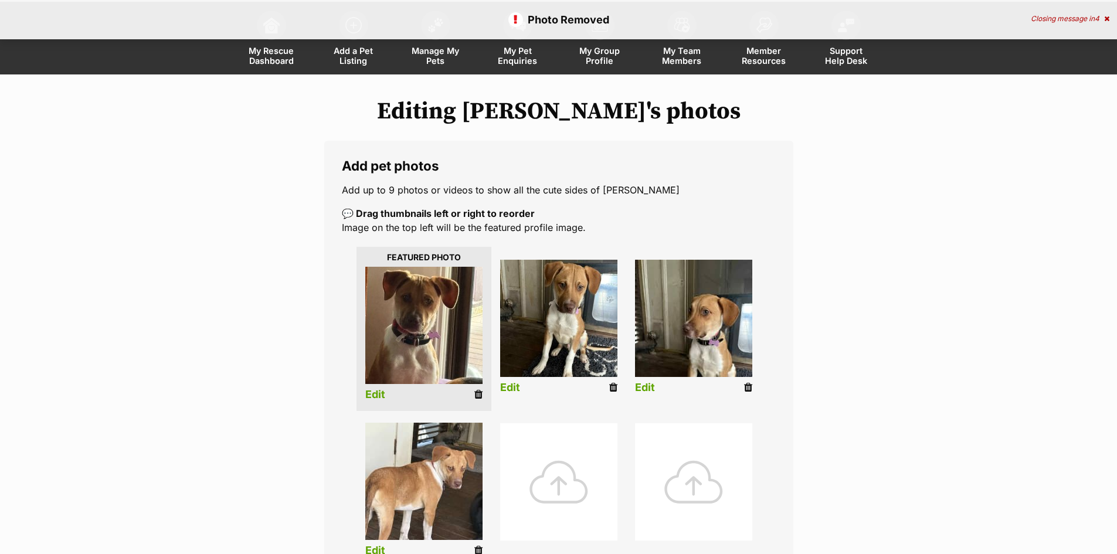
click at [638, 389] on link "Edit" at bounding box center [645, 388] width 20 height 12
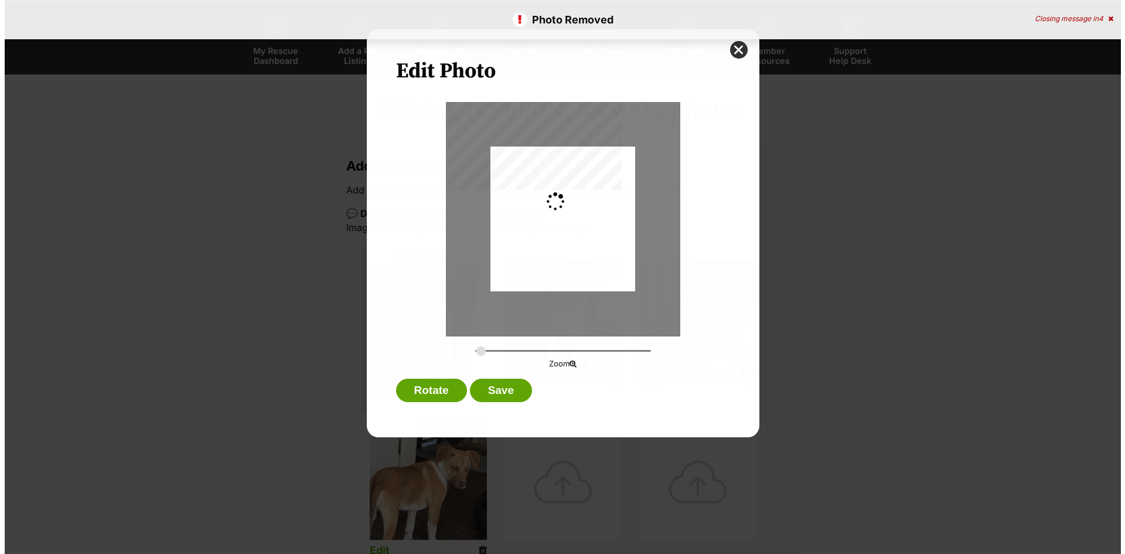
scroll to position [0, 0]
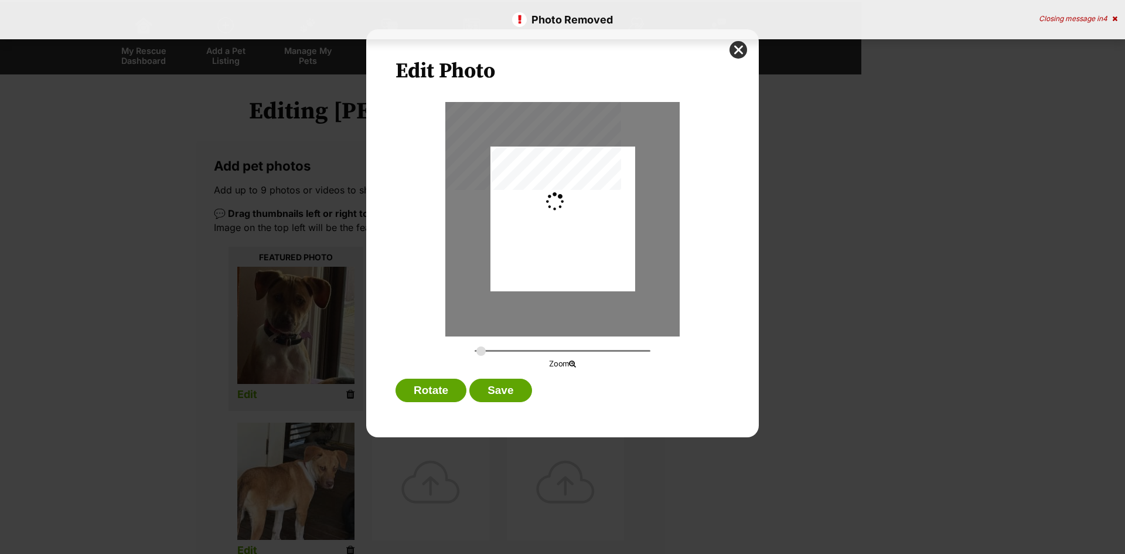
type input "0.2744"
drag, startPoint x: 550, startPoint y: 269, endPoint x: 553, endPoint y: 239, distance: 30.0
click at [553, 239] on div "Dialog Window - Close (Press escape to close)" at bounding box center [563, 194] width 145 height 193
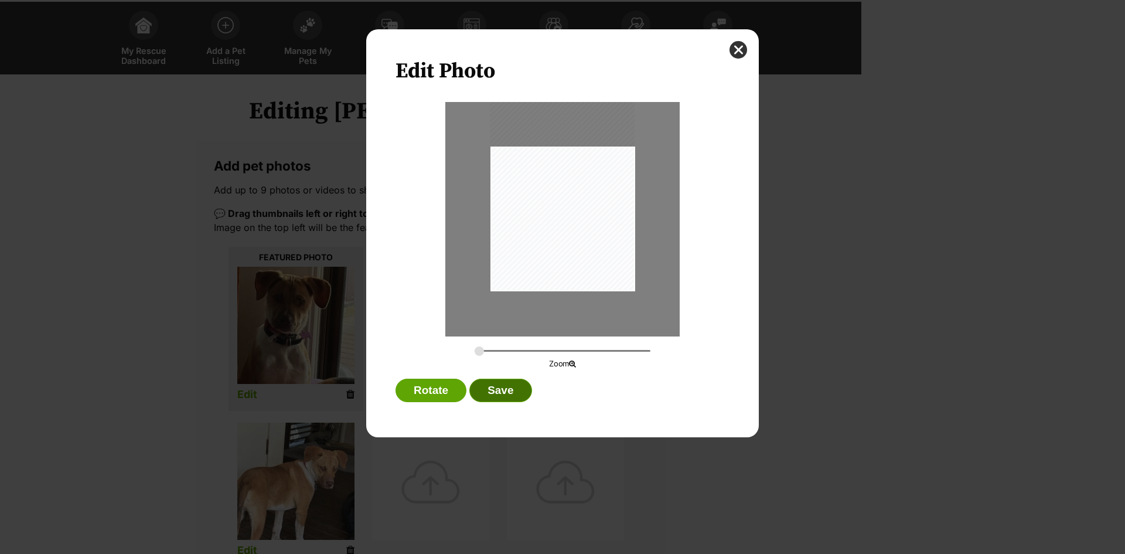
click at [502, 390] on button "Save" at bounding box center [500, 390] width 62 height 23
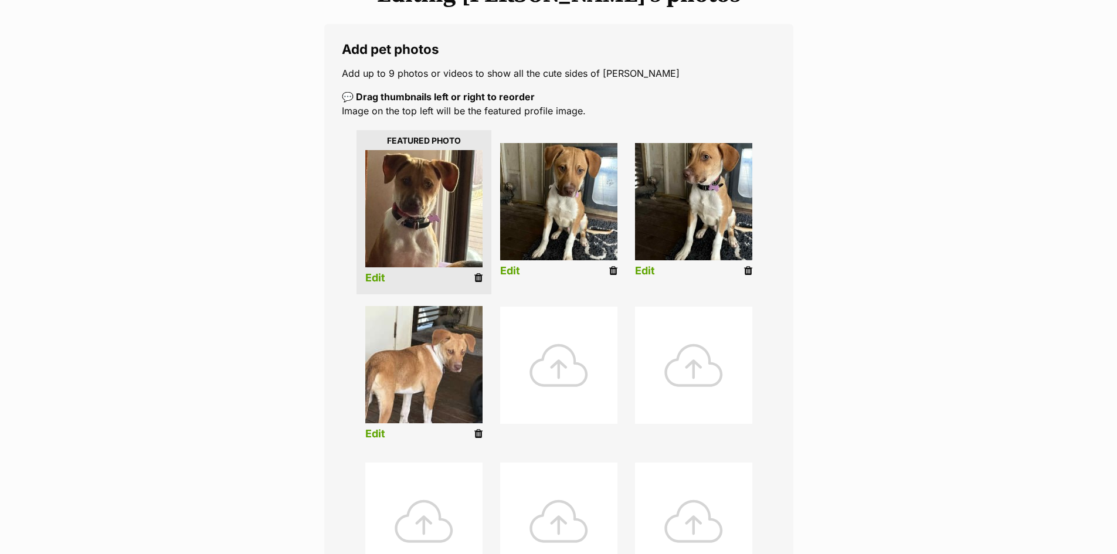
scroll to position [176, 0]
click at [369, 435] on link "Edit" at bounding box center [375, 433] width 20 height 12
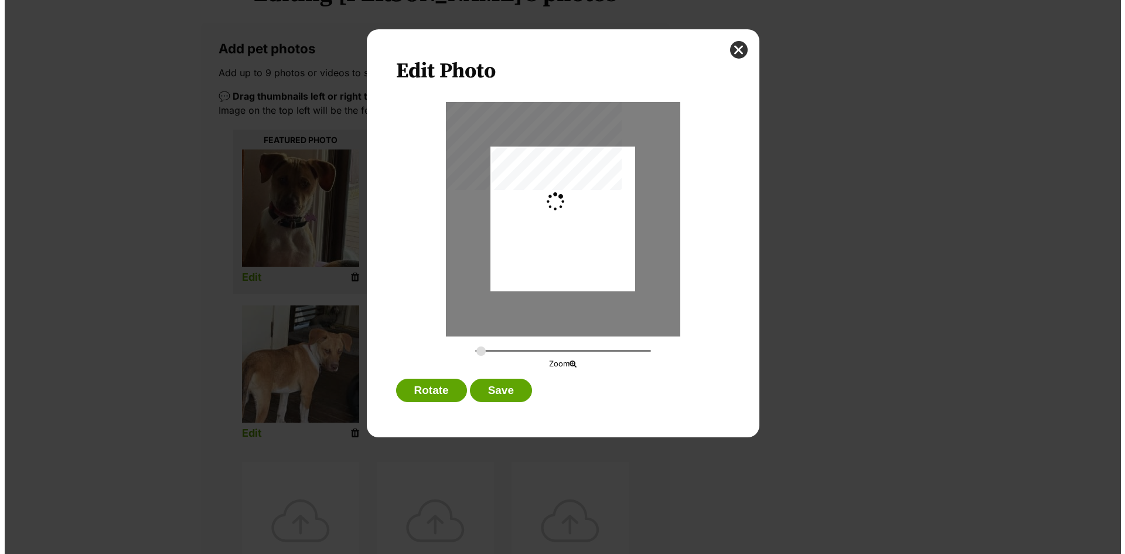
scroll to position [0, 0]
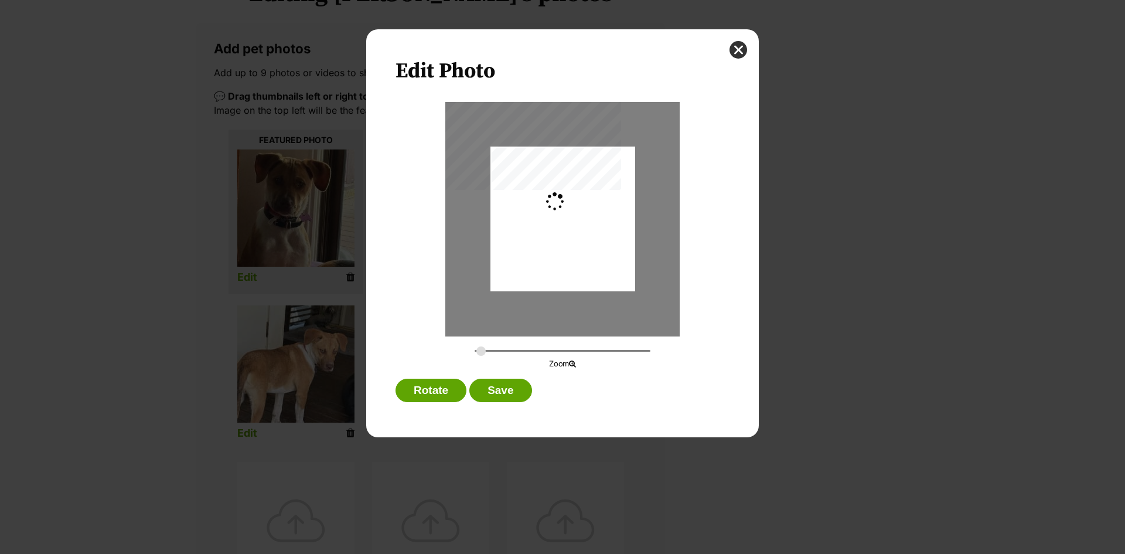
type input "0.2744"
click at [489, 386] on button "Save" at bounding box center [500, 390] width 62 height 23
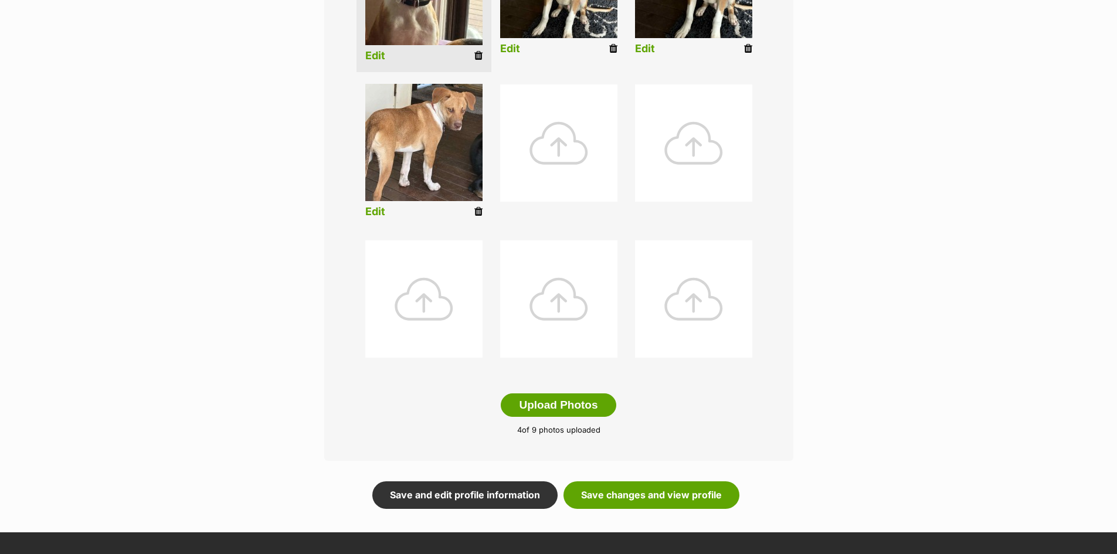
scroll to position [410, 0]
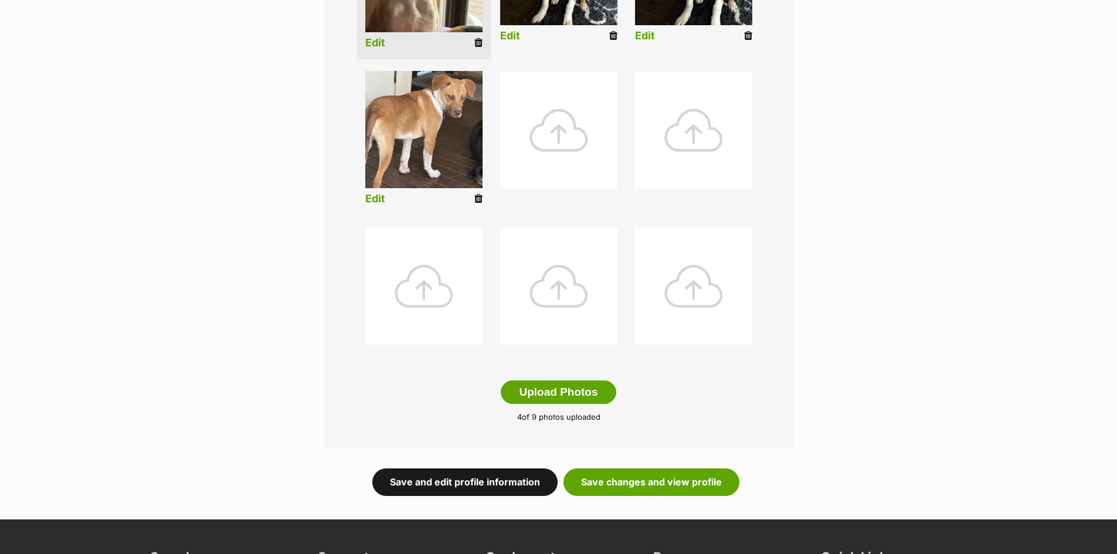
click at [525, 482] on link "Save and edit profile information" at bounding box center [464, 481] width 185 height 27
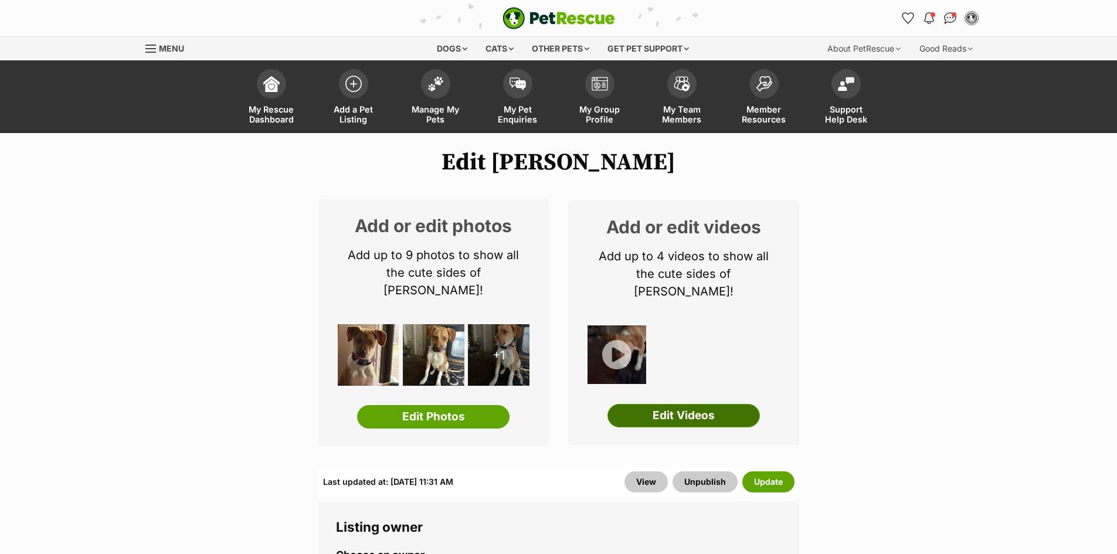
click at [663, 404] on link "Edit Videos" at bounding box center [683, 415] width 152 height 23
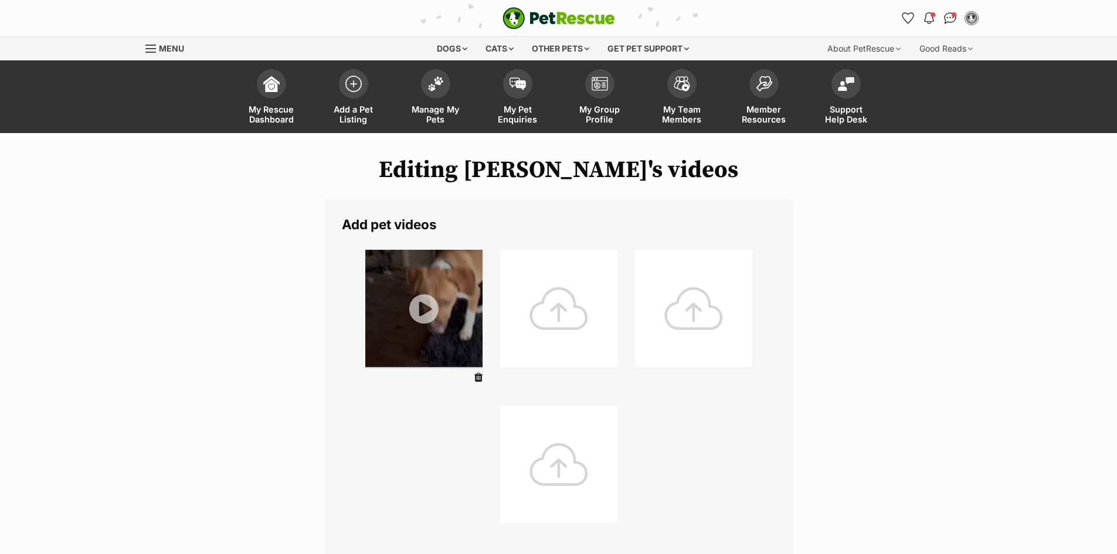
click at [426, 319] on img at bounding box center [423, 308] width 117 height 117
click at [430, 77] on img at bounding box center [435, 80] width 16 height 15
